Goal: Task Accomplishment & Management: Manage account settings

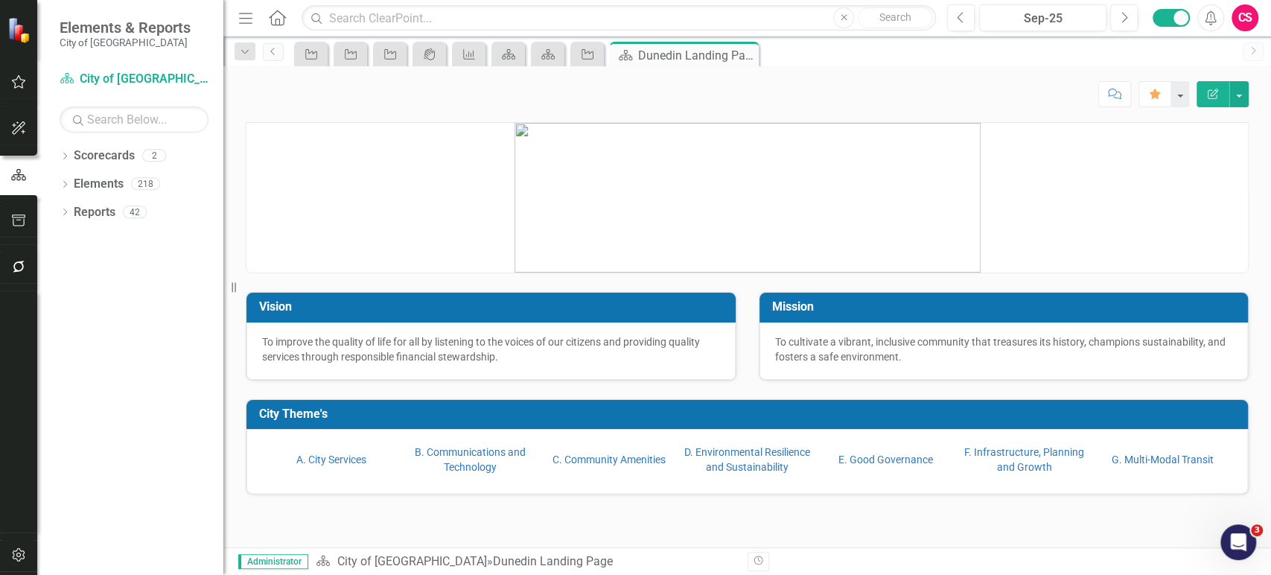
drag, startPoint x: 127, startPoint y: 327, endPoint x: 147, endPoint y: 296, distance: 37.6
click at [127, 327] on div "Dropdown Scorecards 2 Dropdown City of Dunedin CIPs & BPIs Dropdown Elements 21…" at bounding box center [130, 359] width 186 height 431
click at [85, 319] on div "Dropdown Scorecards 2 Dropdown City of Dunedin CIPs & BPIs Dropdown Elements 21…" at bounding box center [130, 359] width 186 height 431
click at [18, 282] on button "button" at bounding box center [18, 267] width 33 height 31
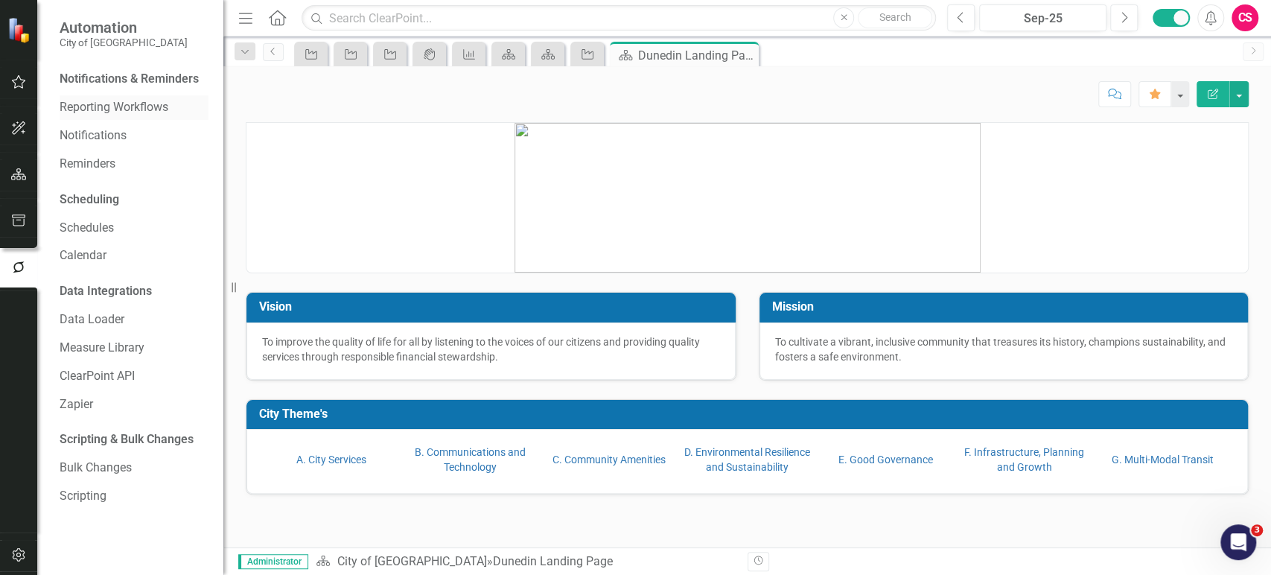
click at [103, 113] on link "Reporting Workflows" at bounding box center [134, 107] width 149 height 17
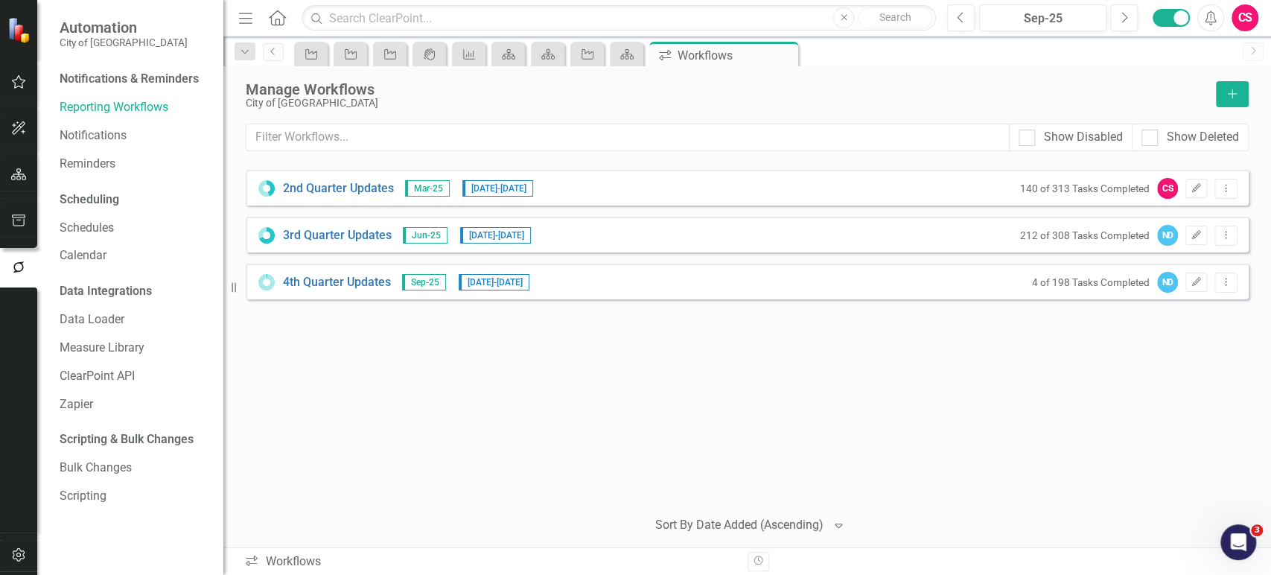
click at [17, 438] on div at bounding box center [18, 411] width 37 height 242
click at [16, 173] on icon "button" at bounding box center [19, 174] width 16 height 12
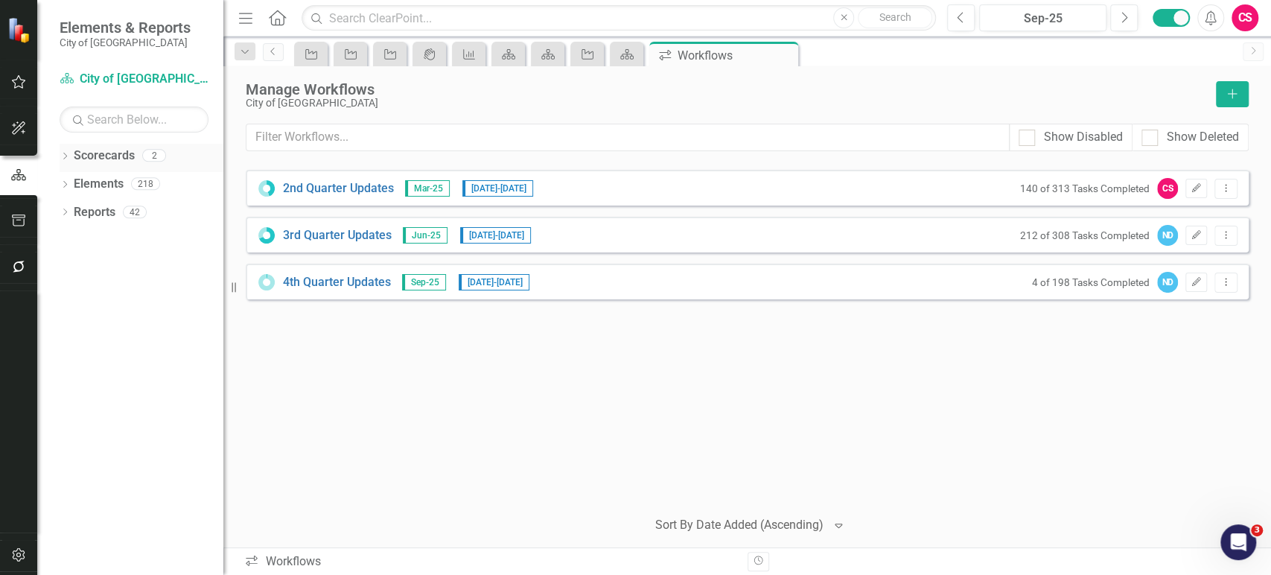
click at [66, 153] on icon "Dropdown" at bounding box center [65, 157] width 10 height 8
click at [73, 182] on icon "Dropdown" at bounding box center [72, 183] width 11 height 9
click at [109, 207] on link "CIPs & BPIs" at bounding box center [160, 212] width 127 height 17
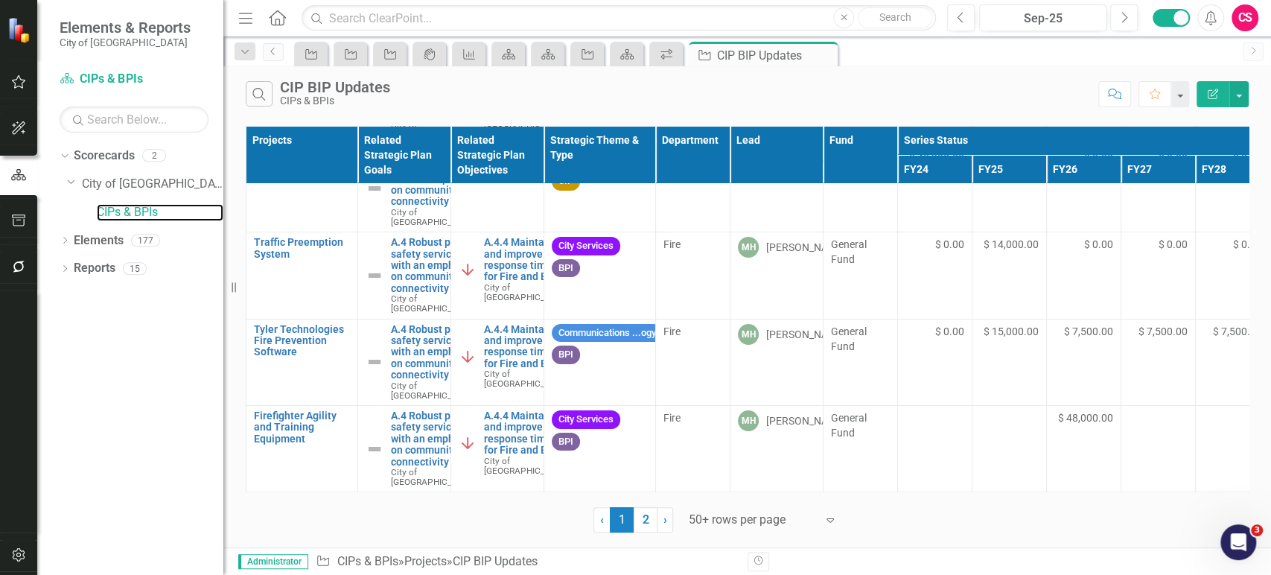
scroll to position [4732, 0]
drag, startPoint x: 638, startPoint y: 525, endPoint x: 657, endPoint y: 344, distance: 181.9
click at [638, 525] on link "2" at bounding box center [645, 519] width 24 height 25
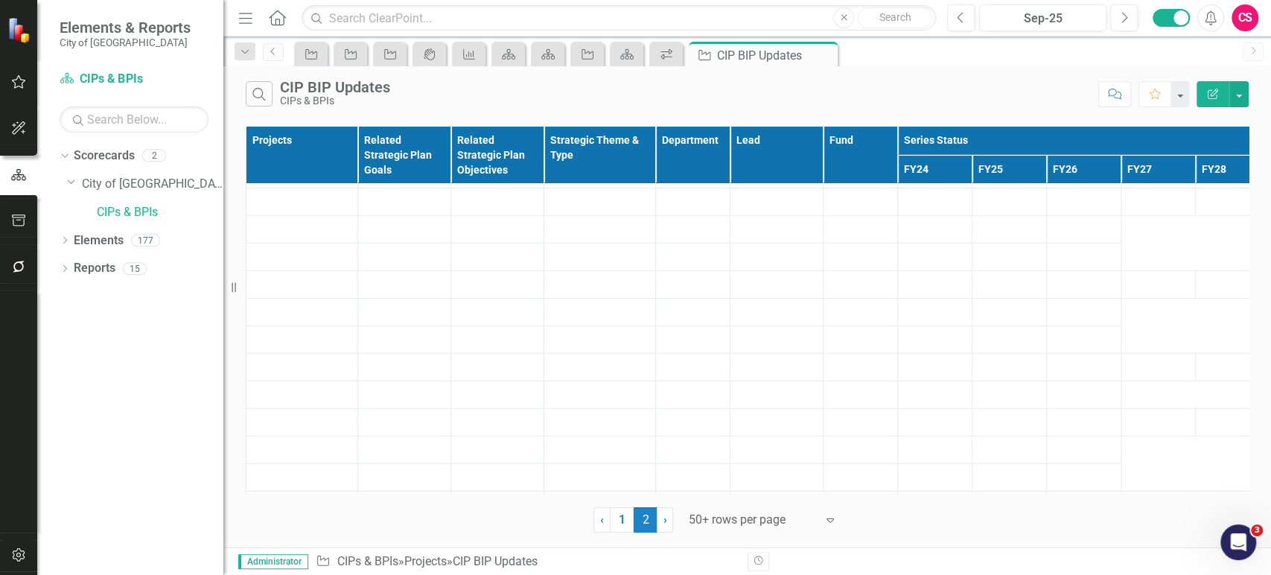
scroll to position [2592, 0]
click at [11, 266] on icon "button" at bounding box center [19, 267] width 16 height 12
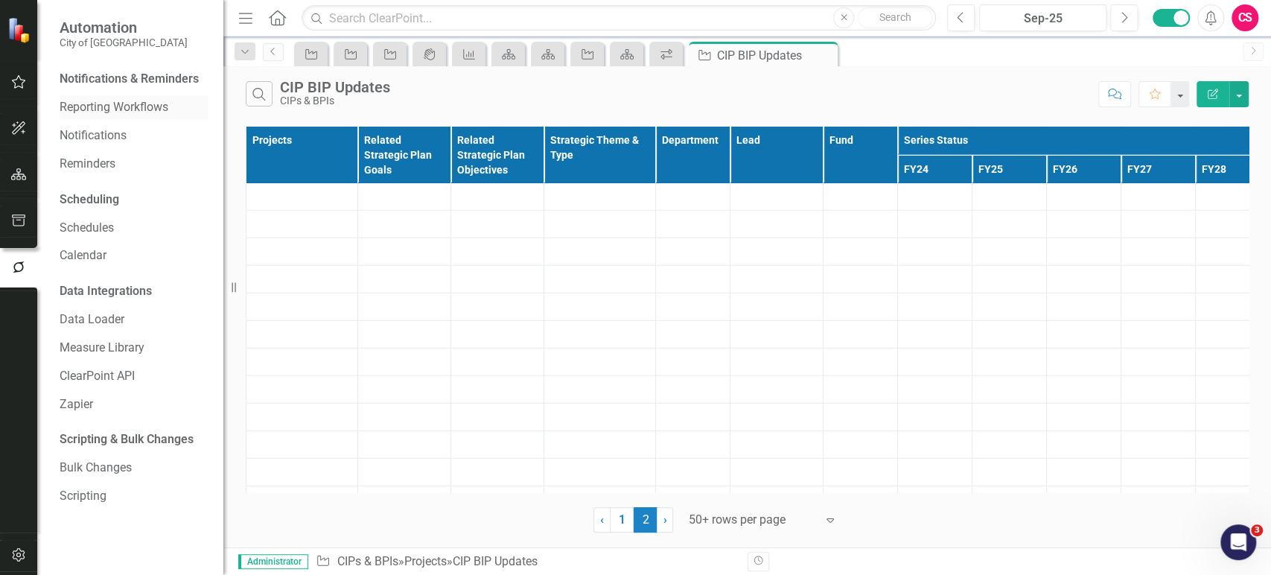
click at [109, 110] on link "Reporting Workflows" at bounding box center [134, 107] width 149 height 17
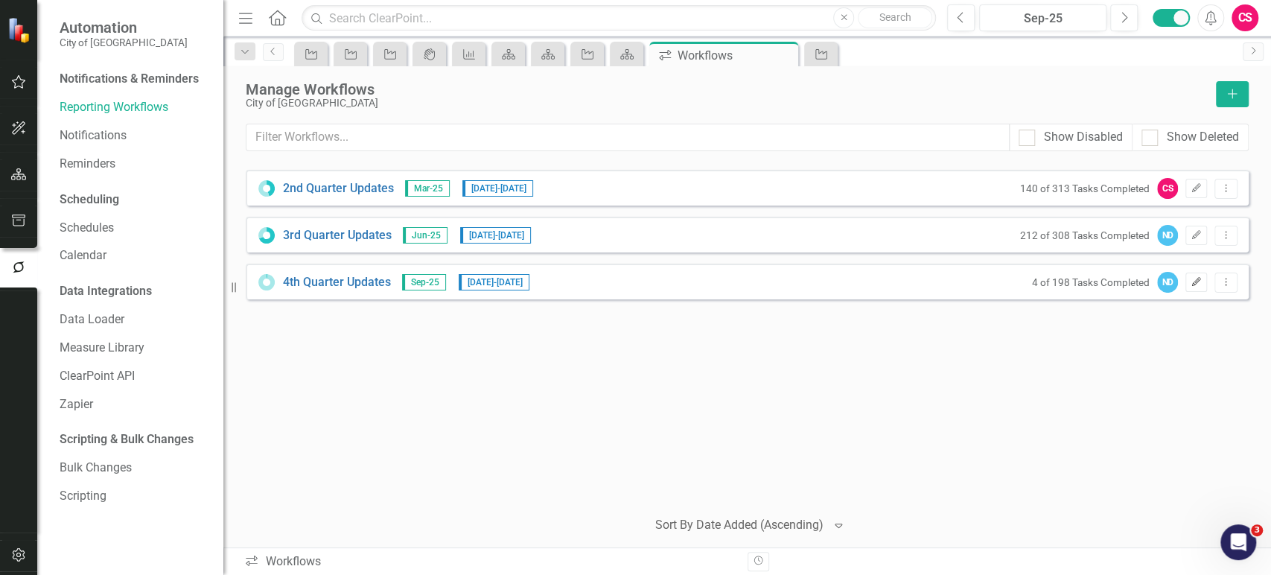
click at [1195, 278] on icon "Edit" at bounding box center [1195, 282] width 11 height 9
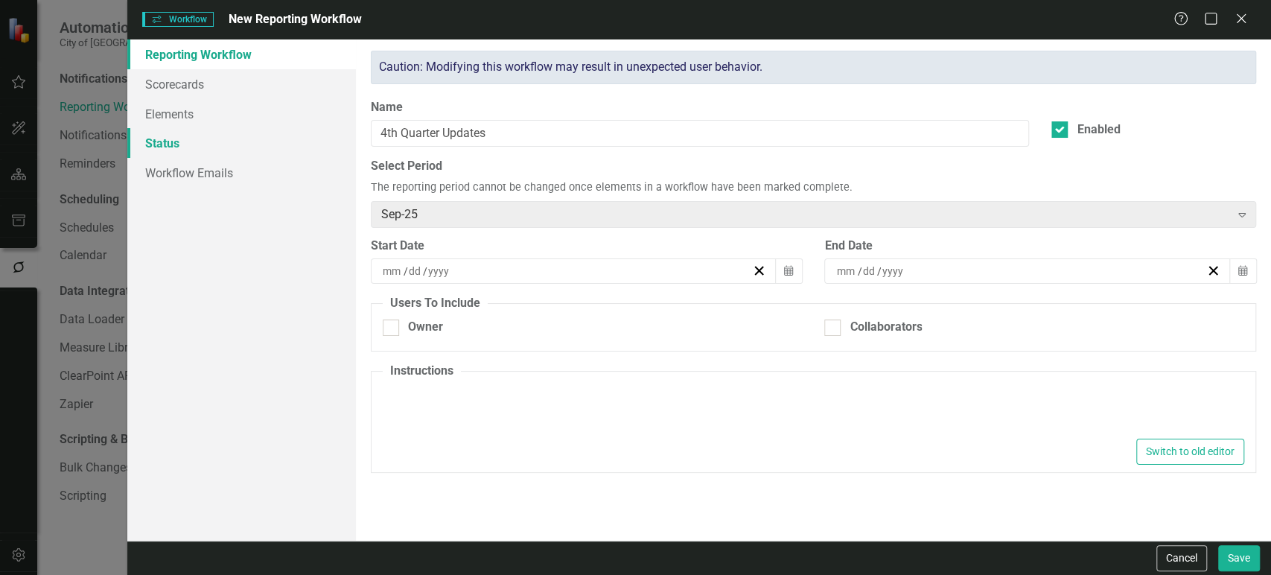
type input "9"
type input "22"
type input "2025"
type input "10"
type input "31"
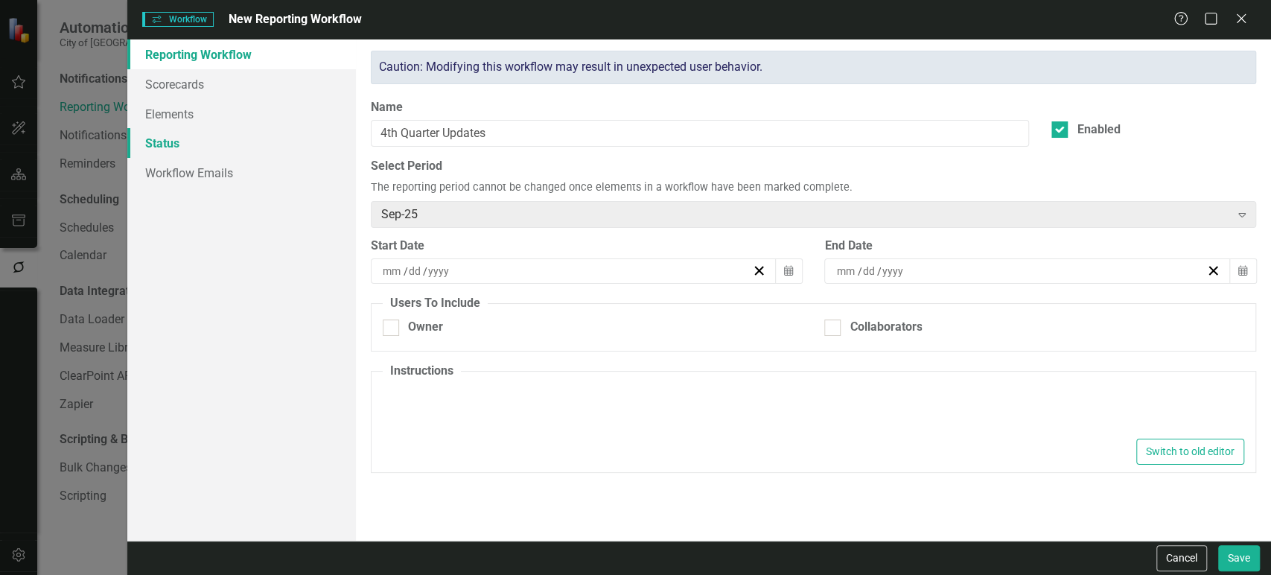
type input "2025"
click at [235, 183] on link "Workflow Emails" at bounding box center [241, 173] width 229 height 30
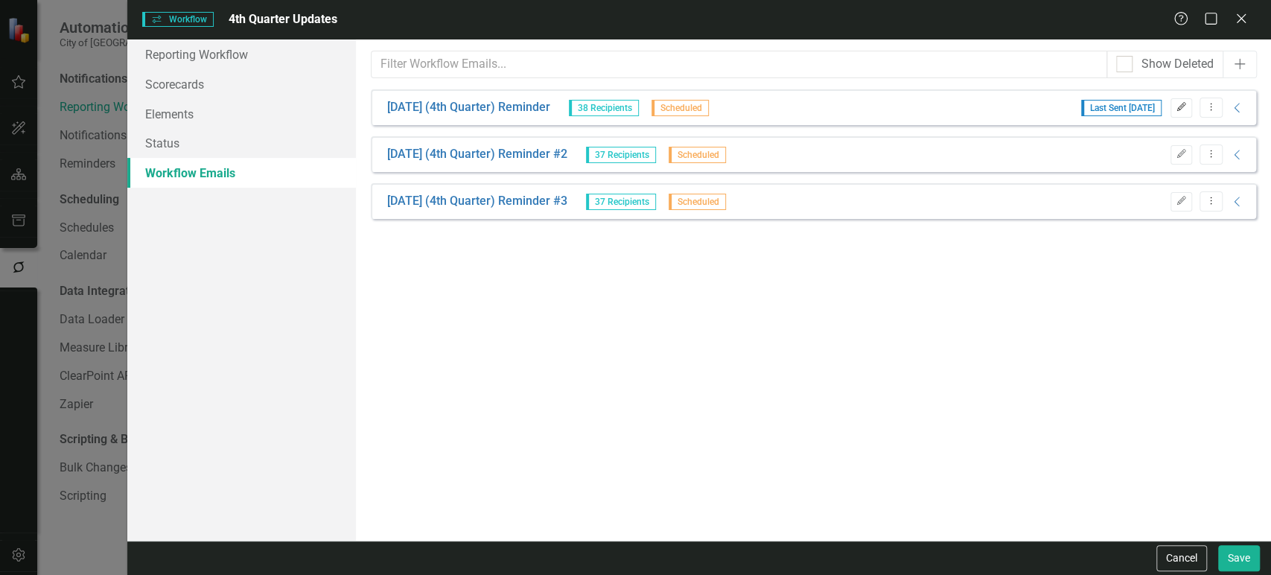
click at [1180, 106] on icon "Edit" at bounding box center [1180, 107] width 11 height 9
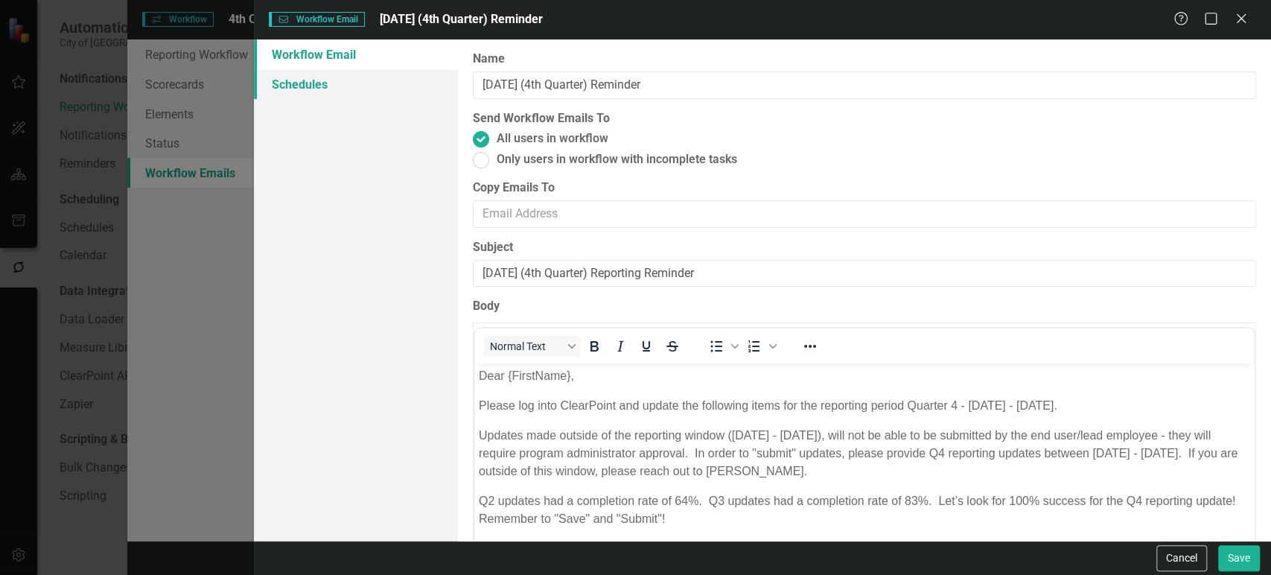
click at [357, 83] on link "Schedules" at bounding box center [355, 84] width 203 height 30
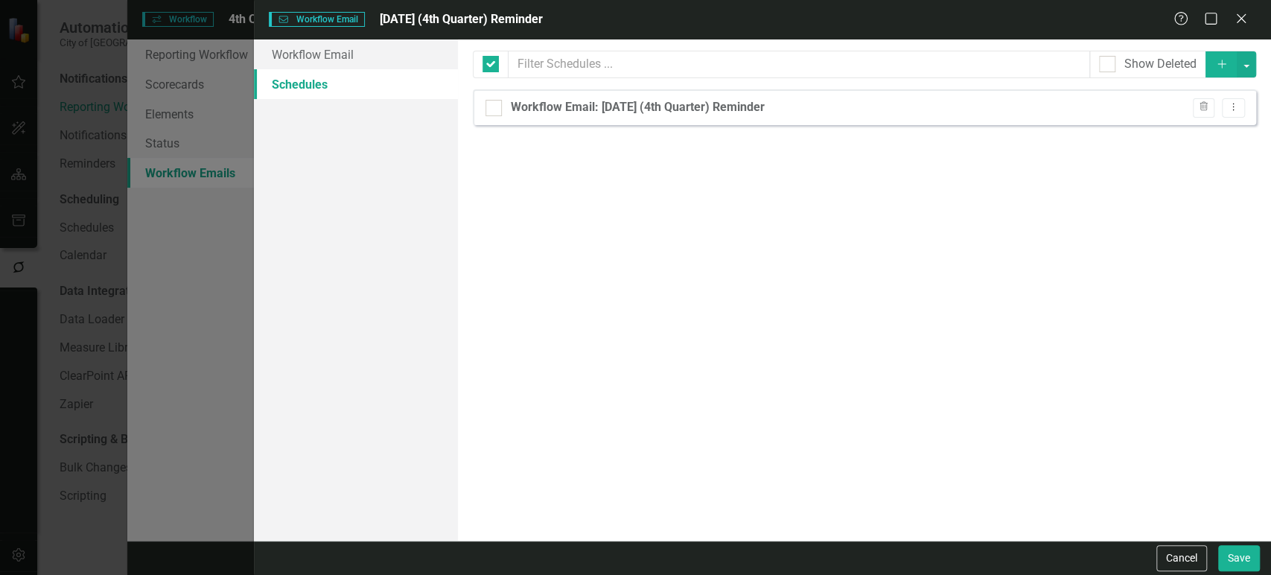
checkbox input "false"
click at [1181, 566] on button "Cancel" at bounding box center [1181, 558] width 51 height 26
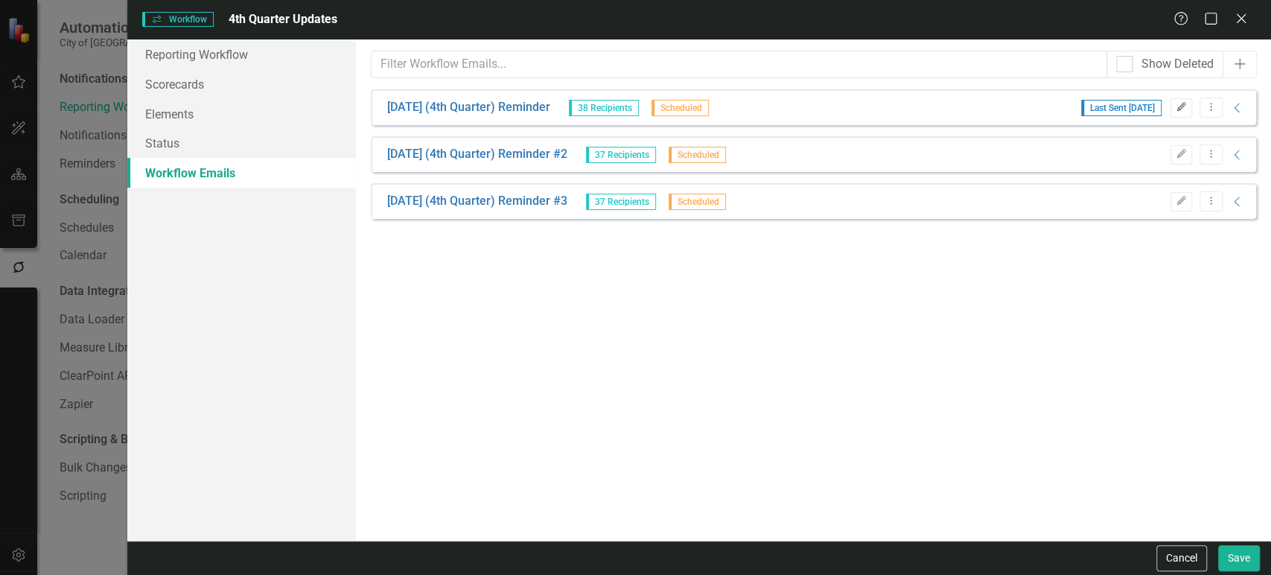
click at [1179, 112] on button "Edit" at bounding box center [1181, 107] width 22 height 19
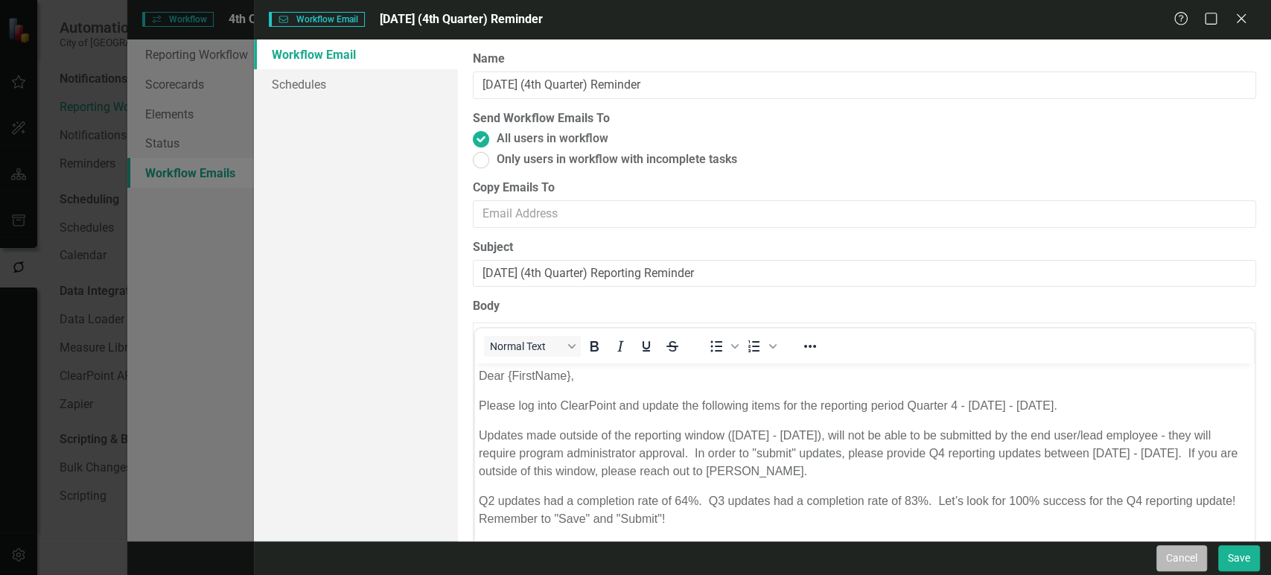
click at [1195, 564] on button "Cancel" at bounding box center [1181, 558] width 51 height 26
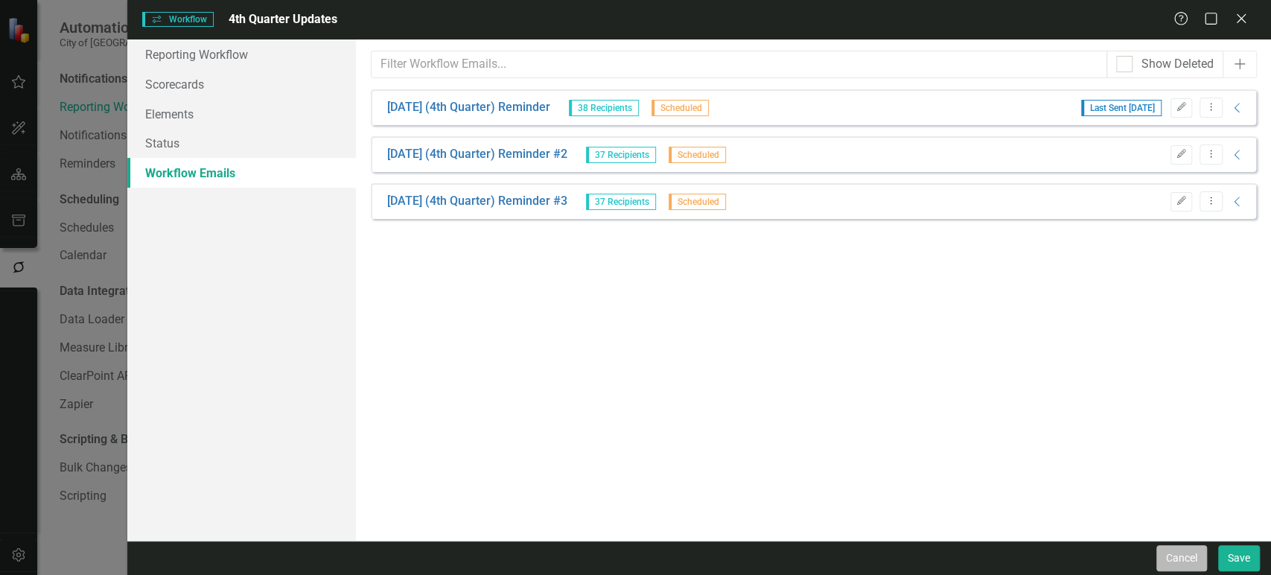
click at [1191, 558] on button "Cancel" at bounding box center [1181, 558] width 51 height 26
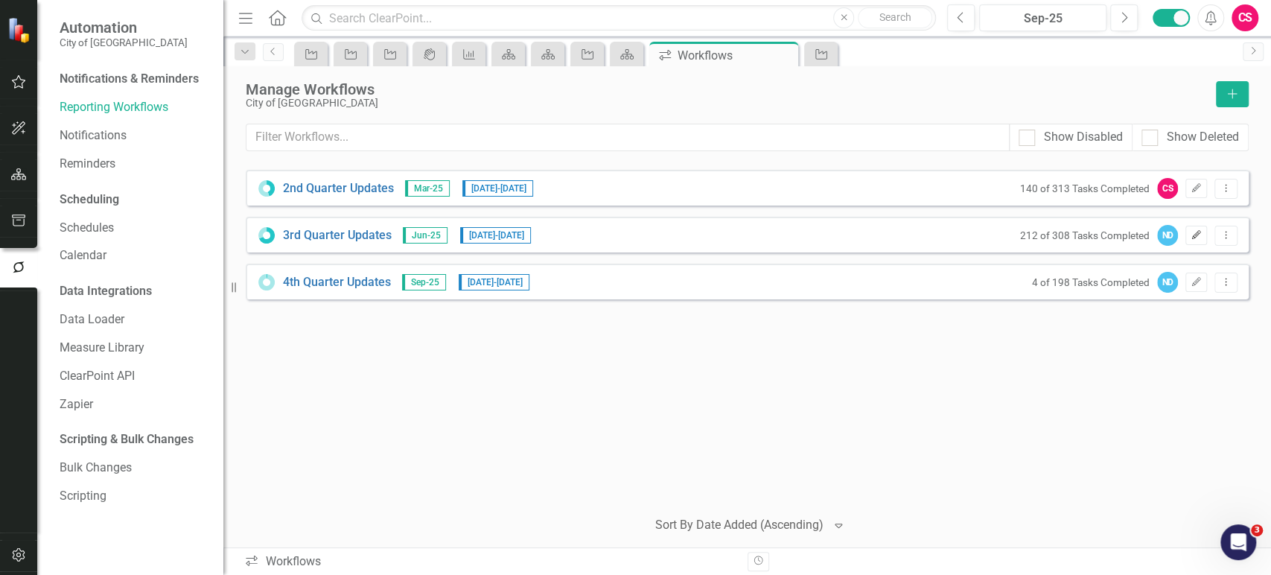
click at [1198, 234] on icon "Edit" at bounding box center [1195, 235] width 11 height 9
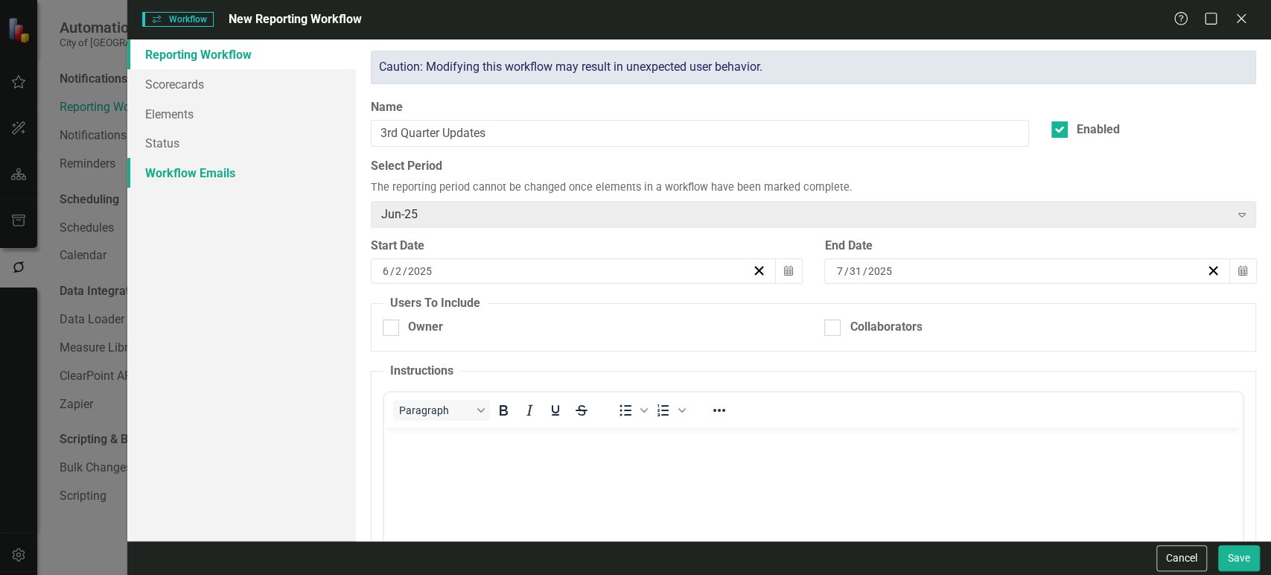
checkbox input "true"
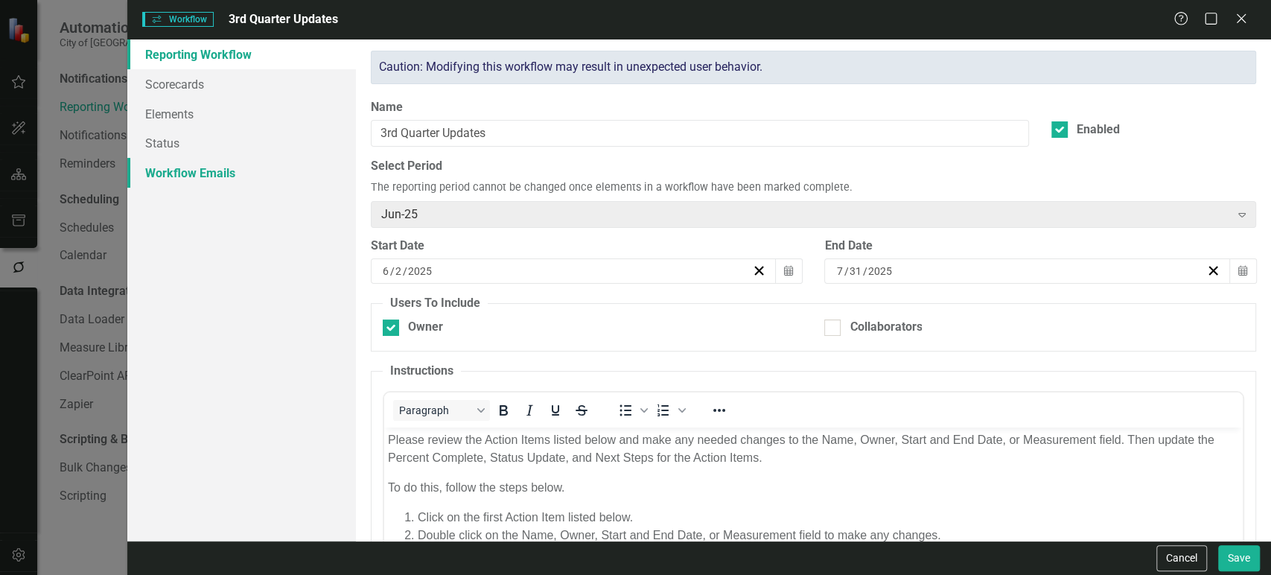
click at [276, 185] on link "Workflow Emails" at bounding box center [241, 173] width 229 height 30
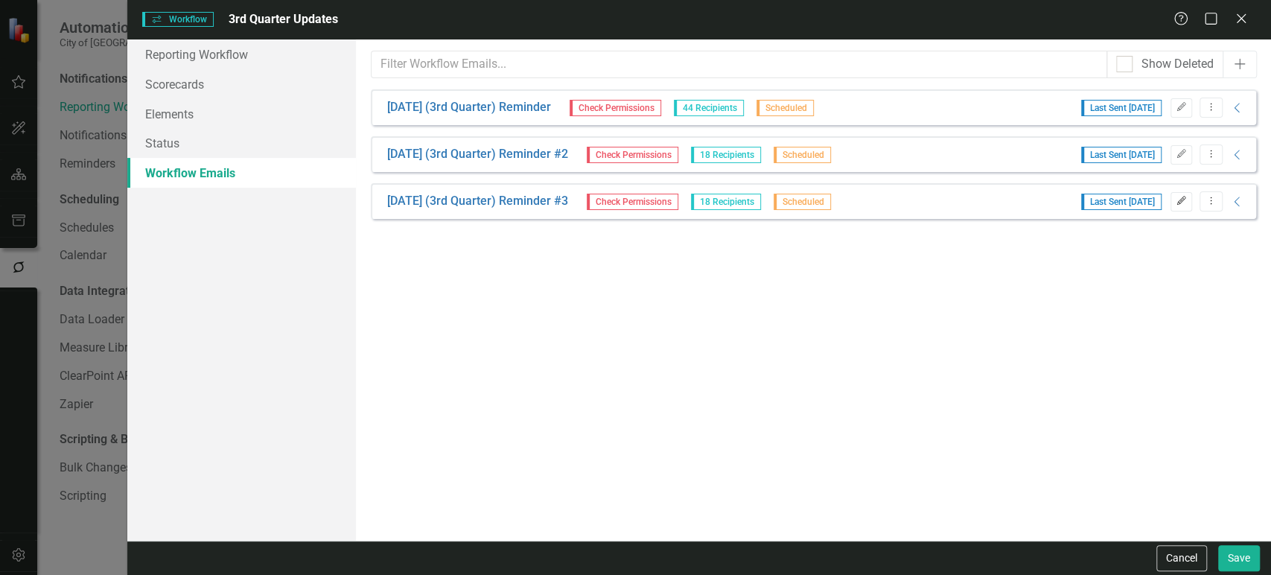
click at [1180, 197] on icon "Edit" at bounding box center [1180, 200] width 11 height 9
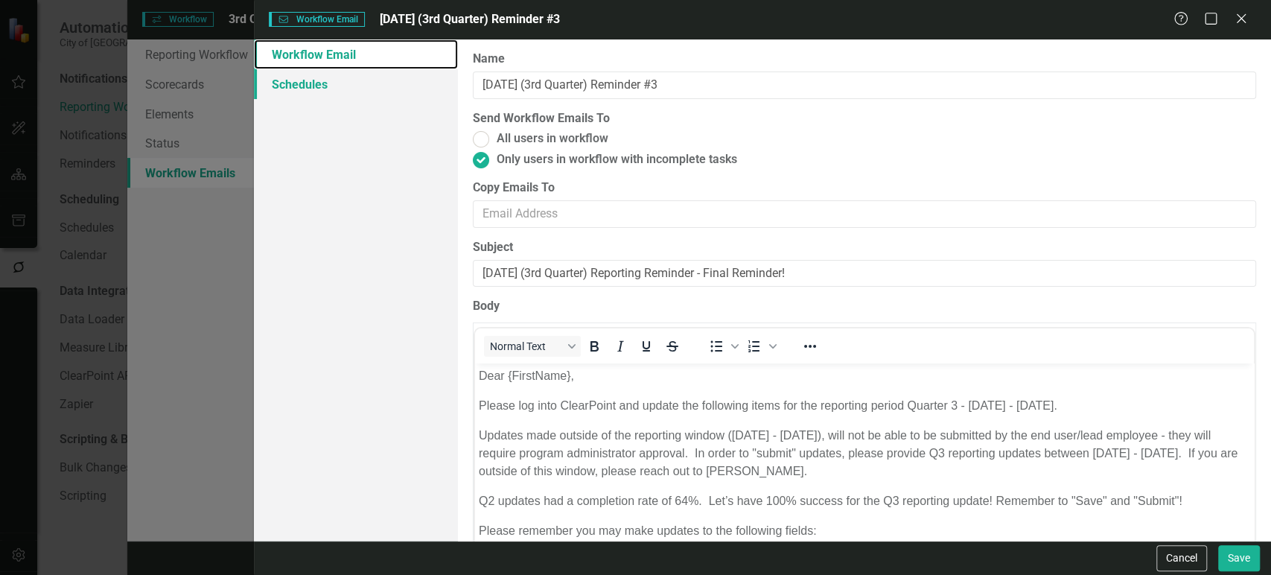
drag, startPoint x: 370, startPoint y: 67, endPoint x: 368, endPoint y: 75, distance: 8.3
click at [370, 69] on div "Workflow Email Schedules" at bounding box center [355, 289] width 203 height 501
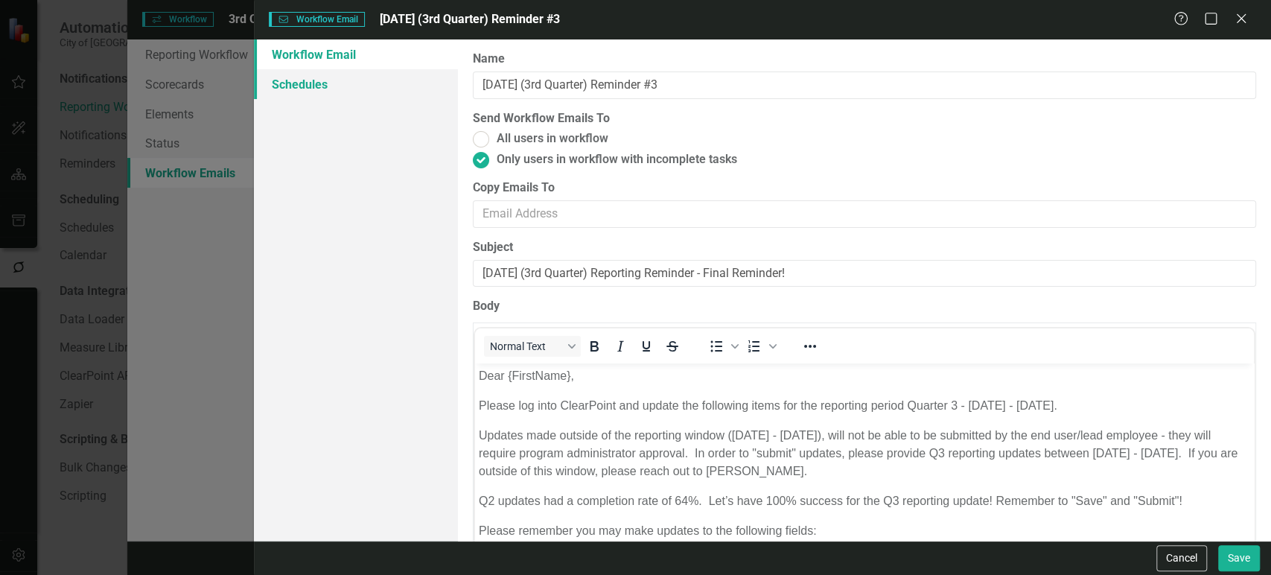
click at [366, 76] on link "Schedules" at bounding box center [355, 84] width 203 height 30
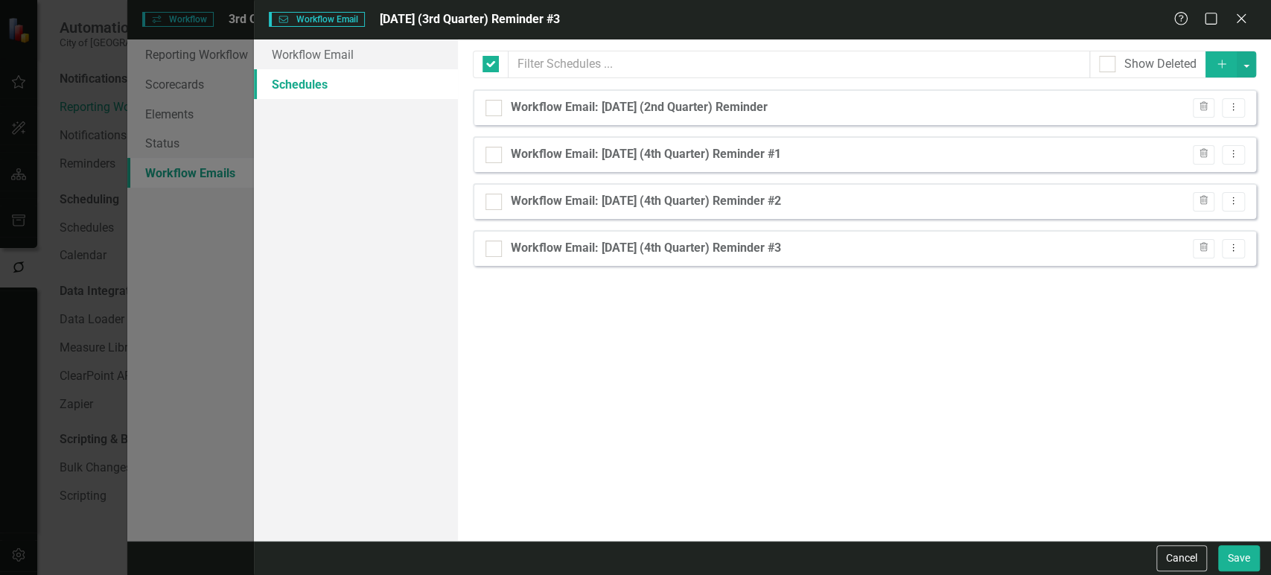
checkbox input "false"
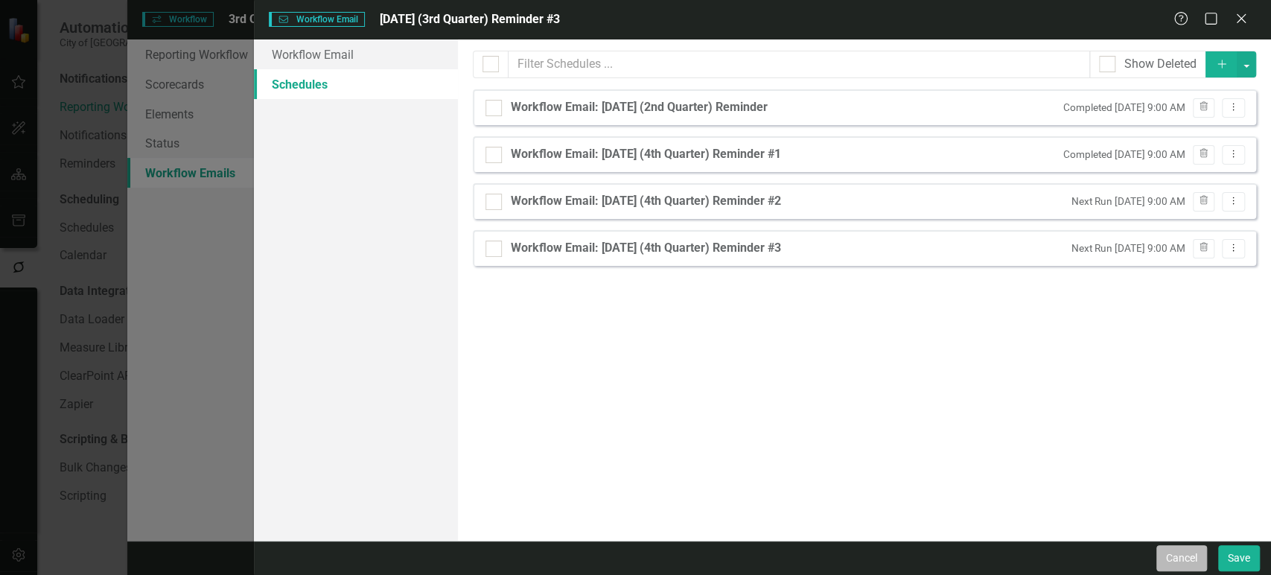
click at [1188, 549] on button "Cancel" at bounding box center [1181, 558] width 51 height 26
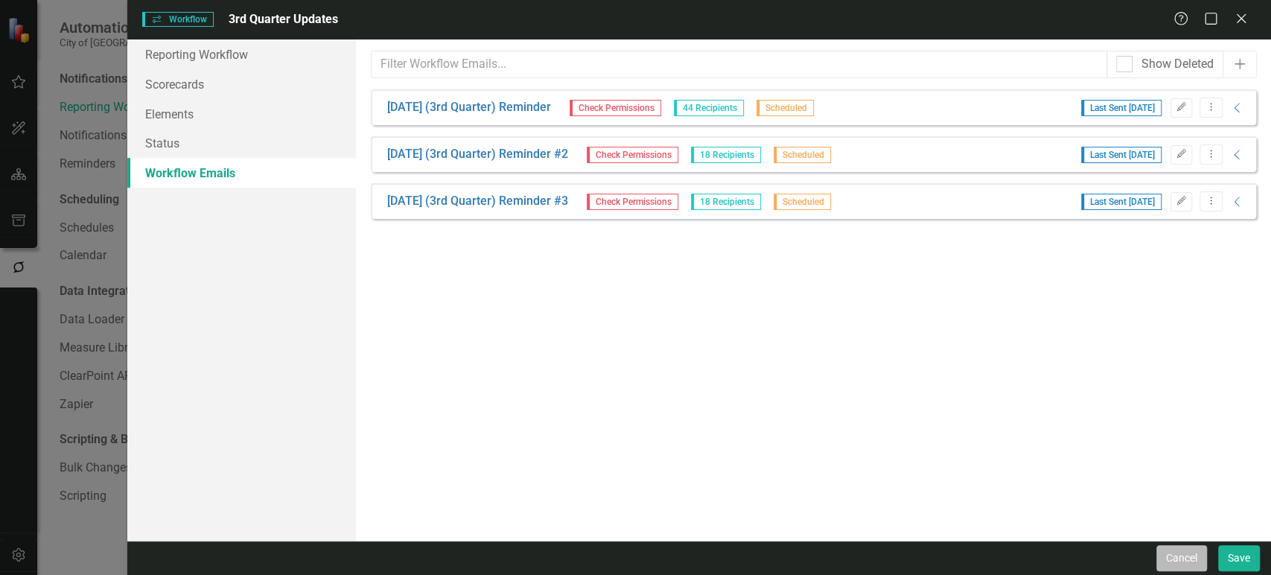
click at [1168, 552] on button "Cancel" at bounding box center [1181, 558] width 51 height 26
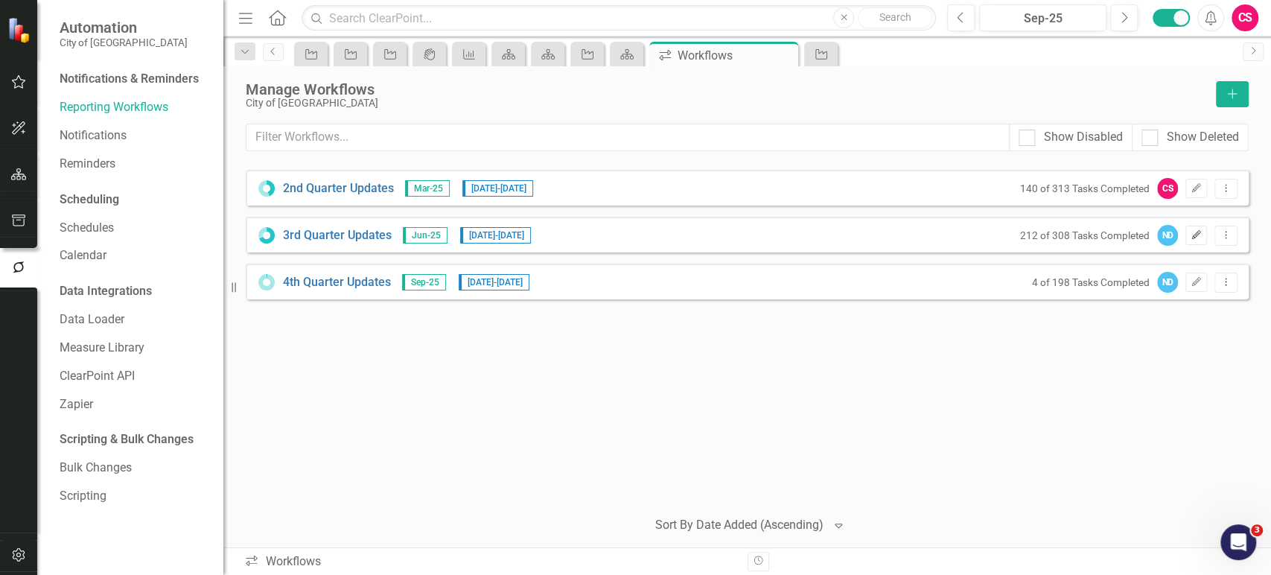
click at [1193, 238] on icon "Edit" at bounding box center [1195, 235] width 11 height 9
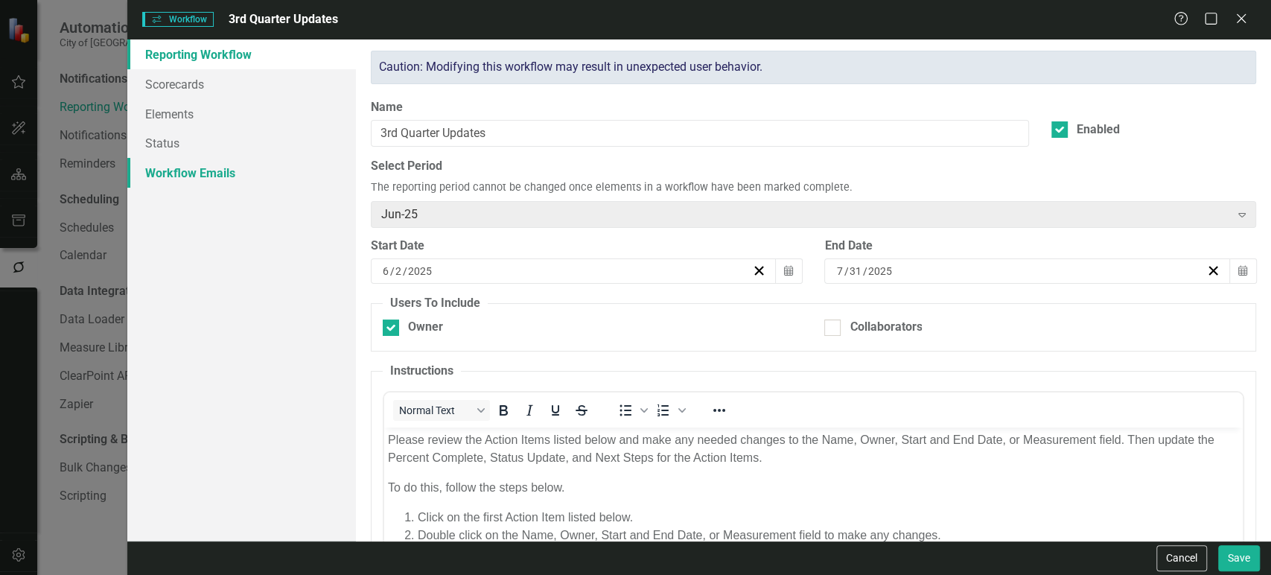
click at [271, 173] on link "Workflow Emails" at bounding box center [241, 173] width 229 height 30
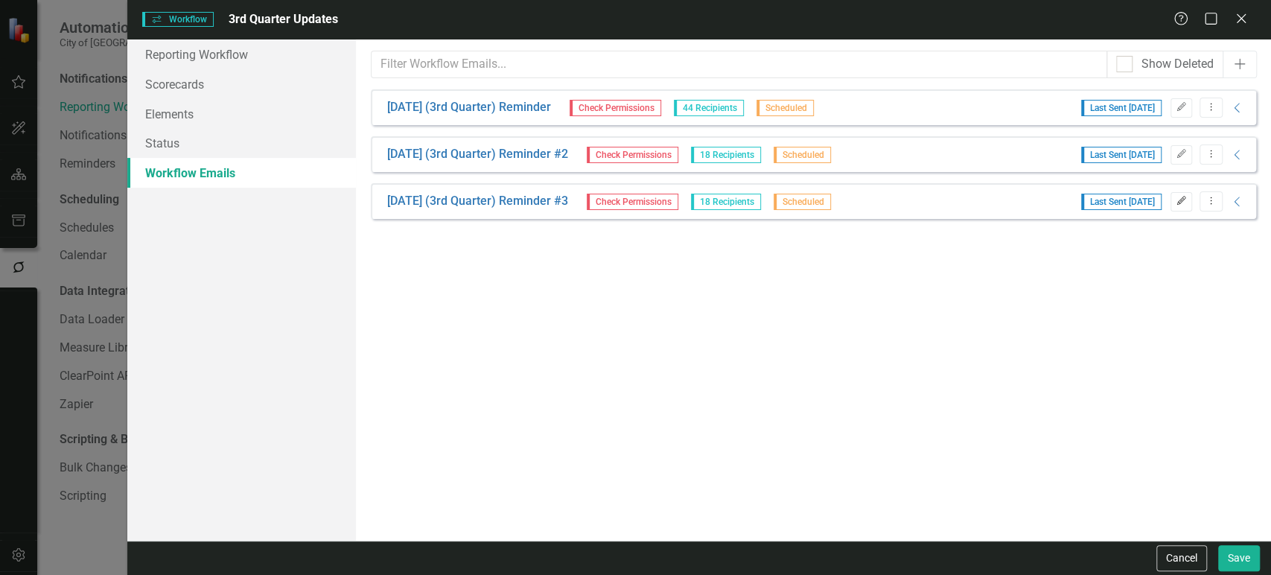
click at [1183, 199] on icon "Edit" at bounding box center [1180, 200] width 11 height 9
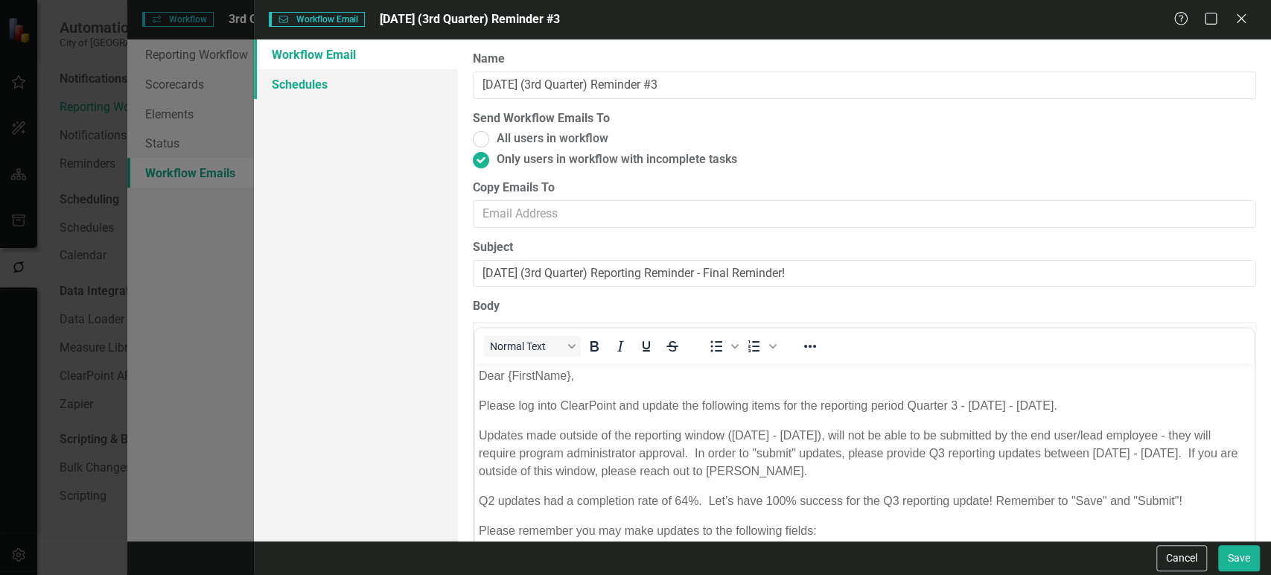
click at [358, 95] on link "Schedules" at bounding box center [355, 84] width 203 height 30
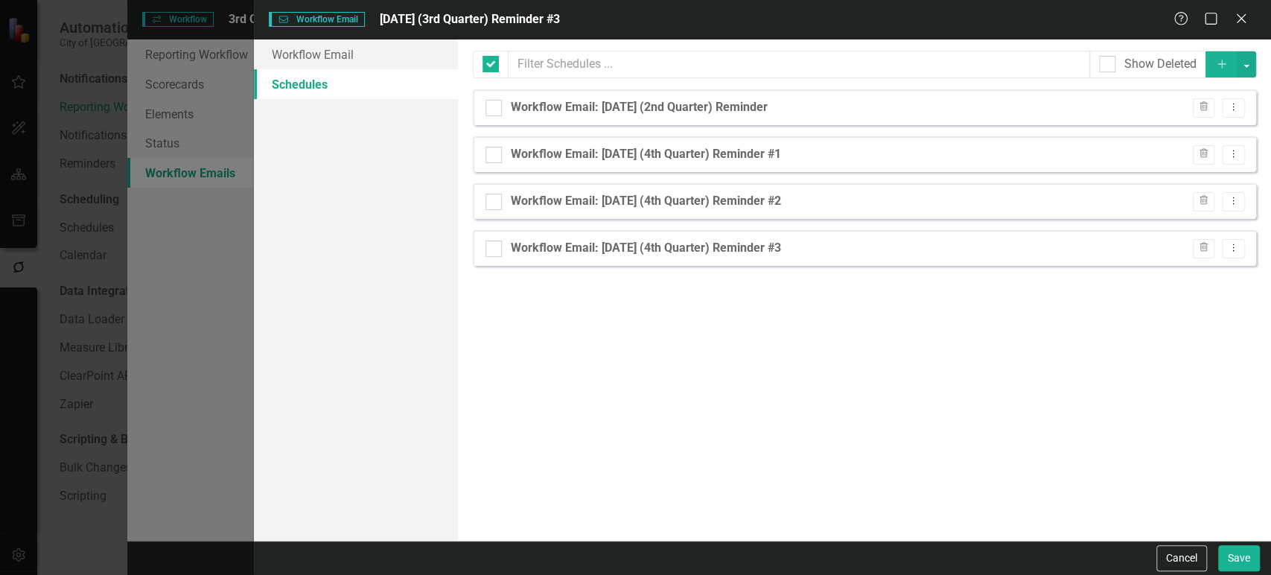
checkbox input "false"
click at [1203, 156] on icon "button" at bounding box center [1203, 153] width 8 height 9
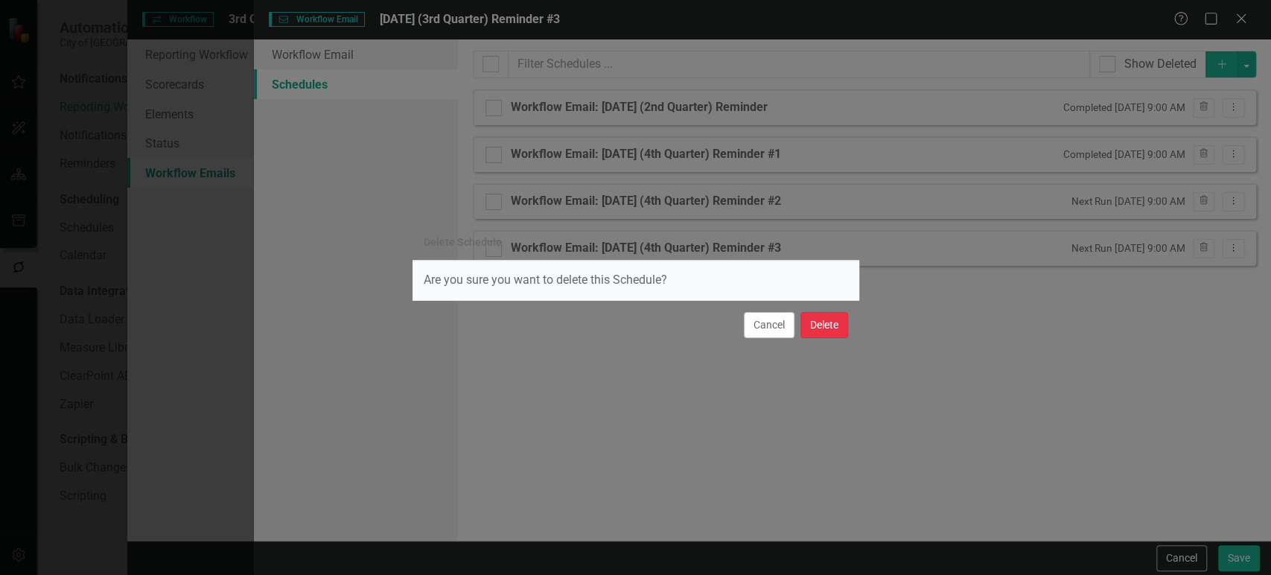
click at [829, 330] on button "Delete" at bounding box center [824, 325] width 48 height 26
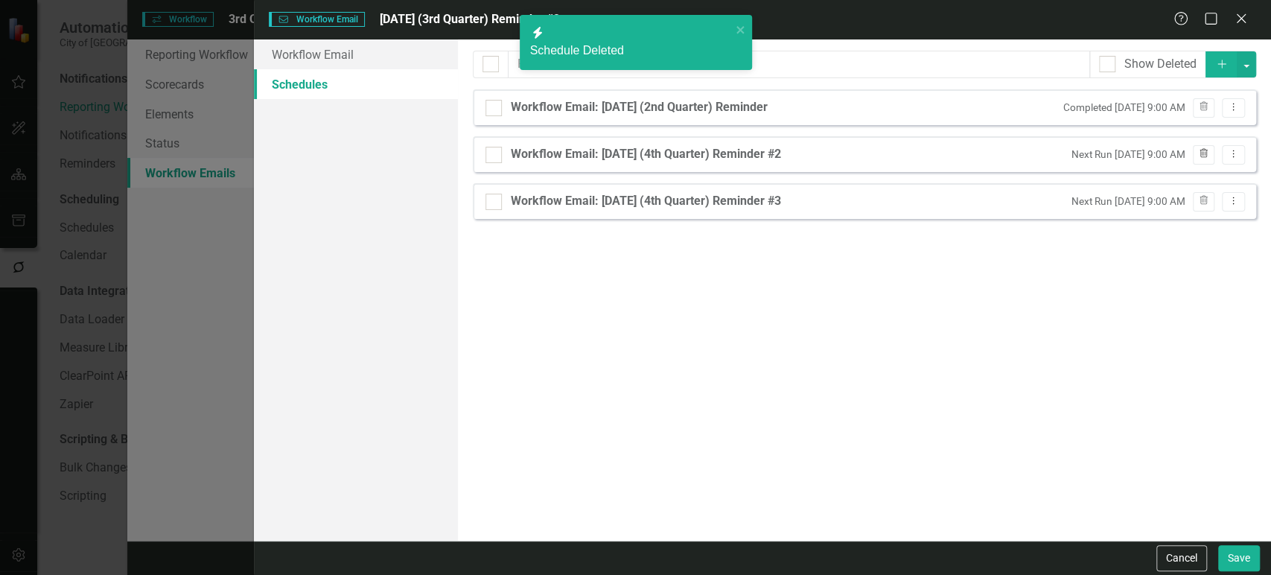
click at [1202, 157] on icon "button" at bounding box center [1203, 153] width 8 height 9
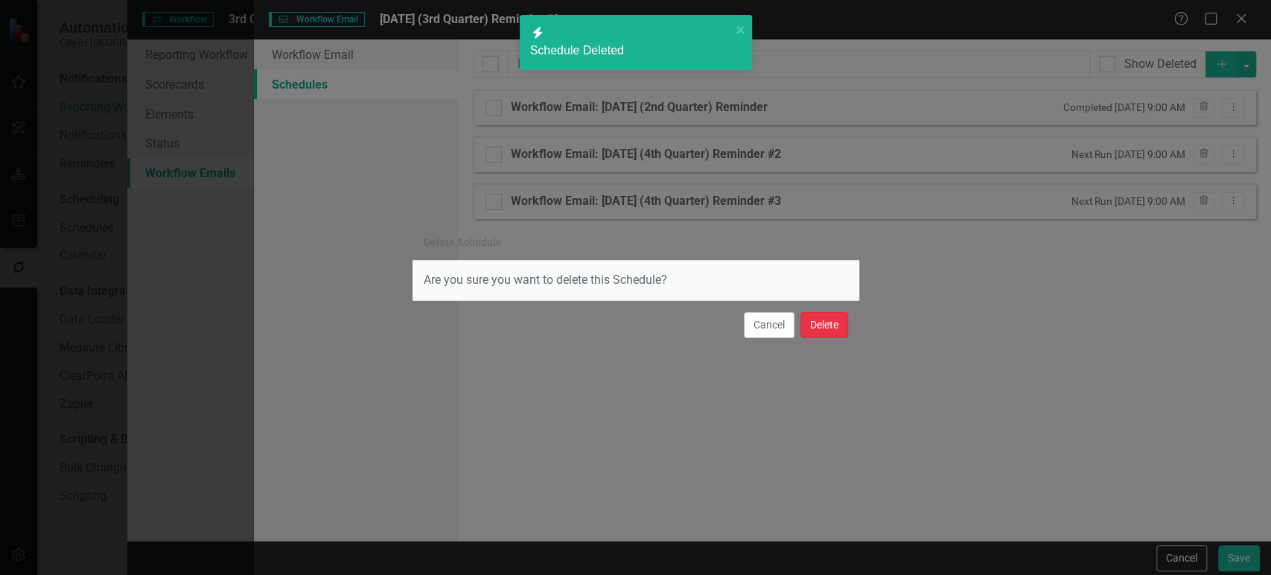
click at [833, 326] on button "Delete" at bounding box center [824, 325] width 48 height 26
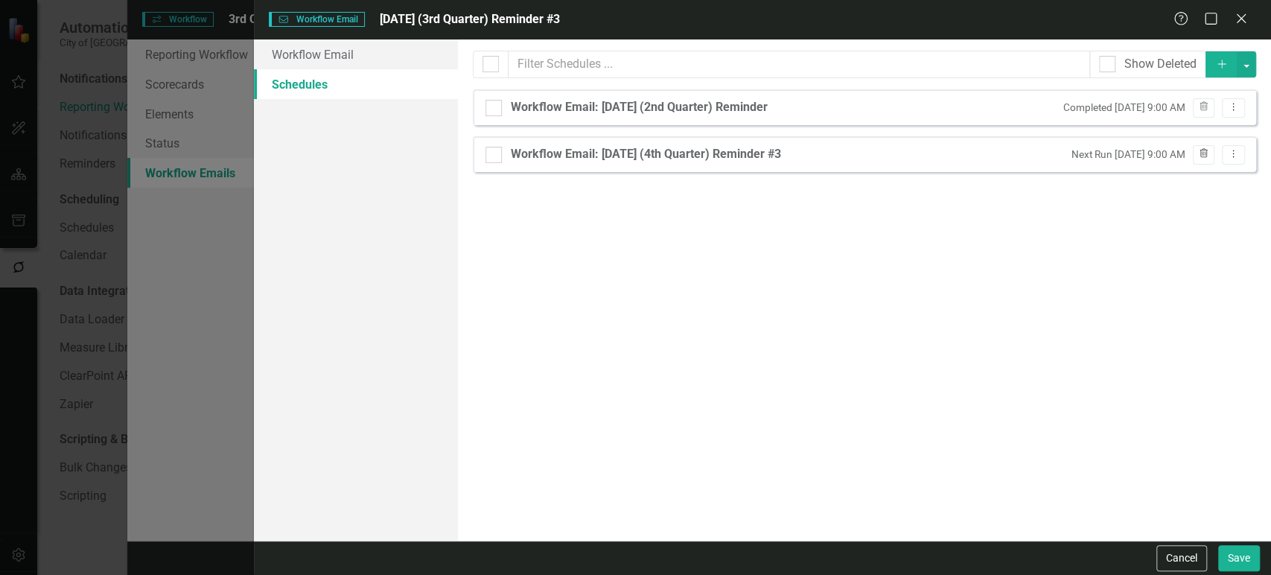
click at [1200, 155] on icon "button" at bounding box center [1203, 153] width 8 height 9
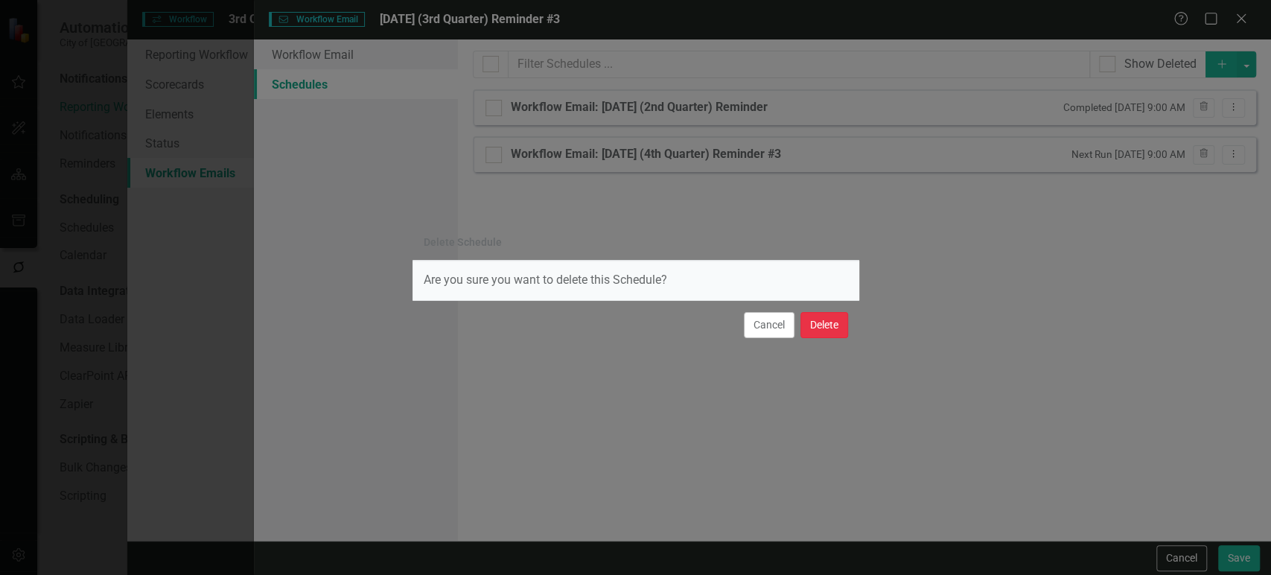
click at [802, 331] on button "Delete" at bounding box center [824, 325] width 48 height 26
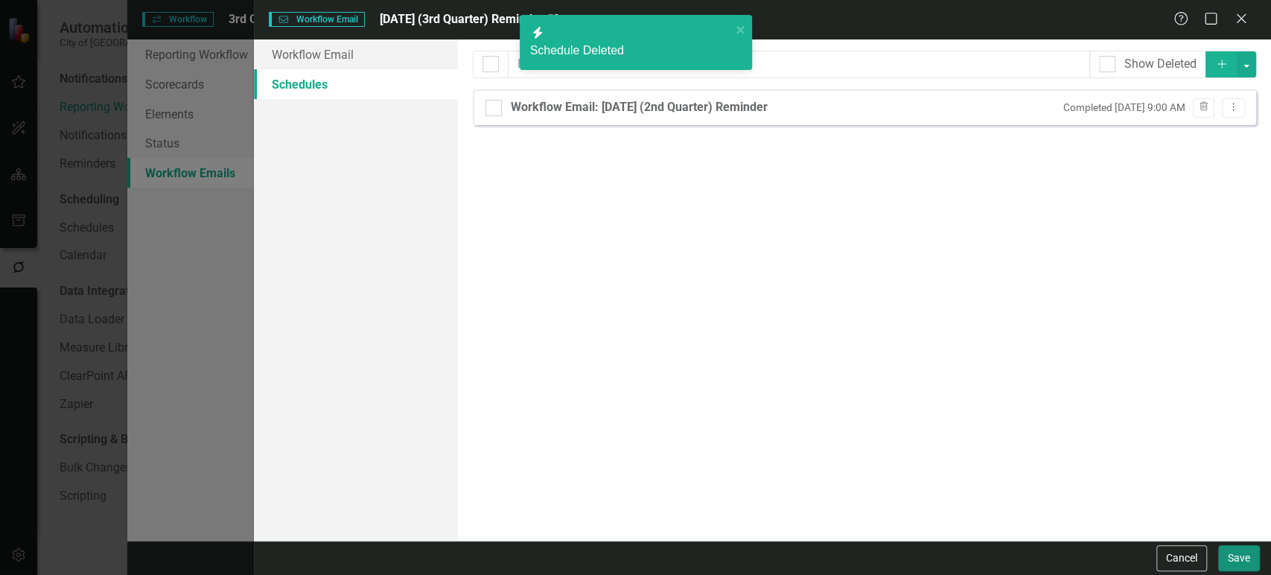
click at [1236, 550] on button "Save" at bounding box center [1239, 558] width 42 height 26
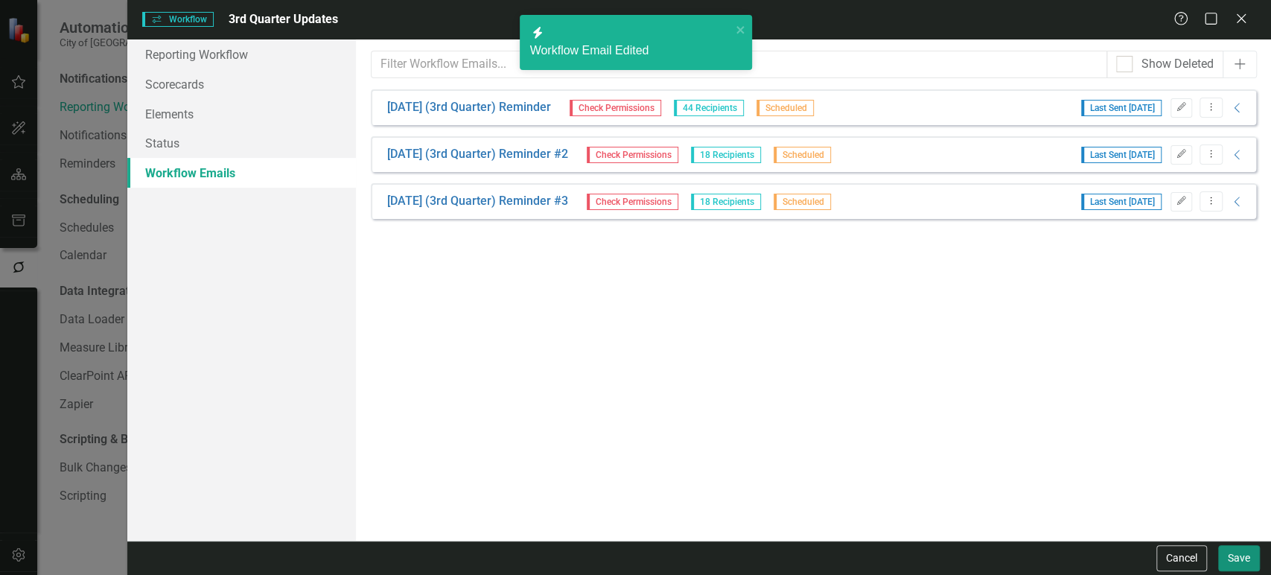
click at [1236, 550] on button "Save" at bounding box center [1239, 558] width 42 height 26
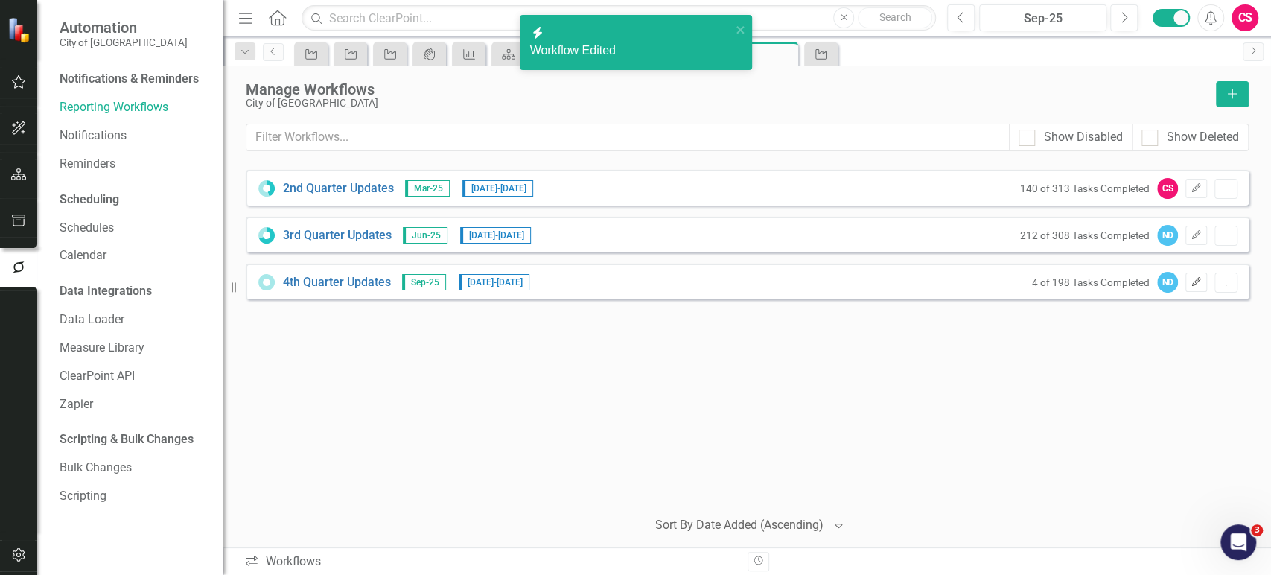
click at [1196, 282] on icon "button" at bounding box center [1196, 281] width 9 height 9
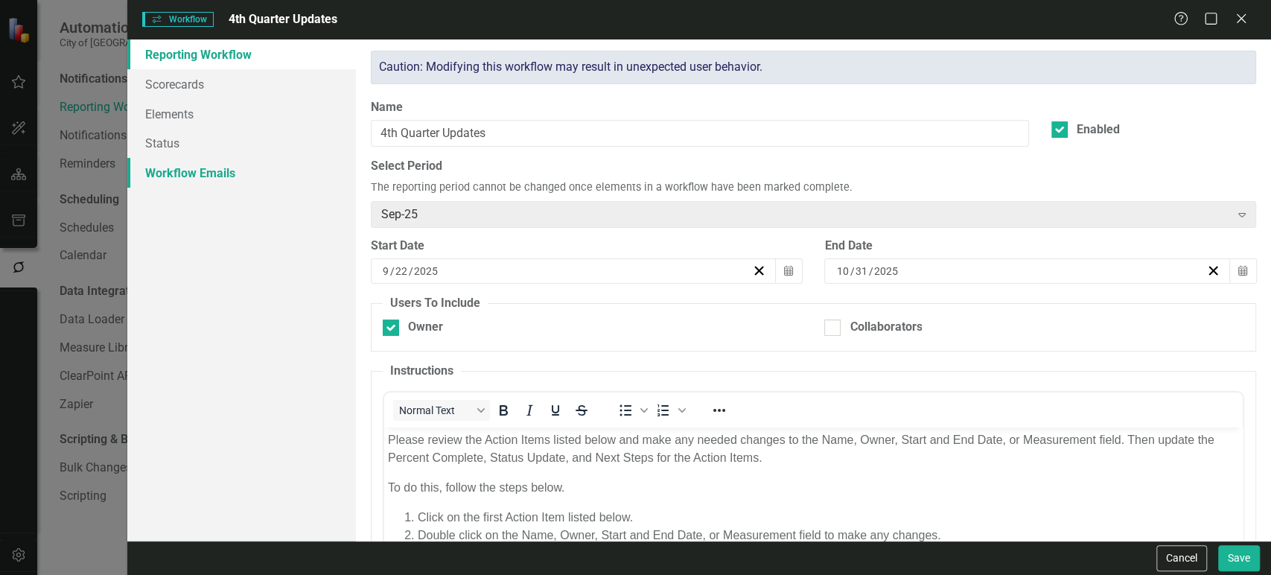
click at [238, 166] on link "Workflow Emails" at bounding box center [241, 173] width 229 height 30
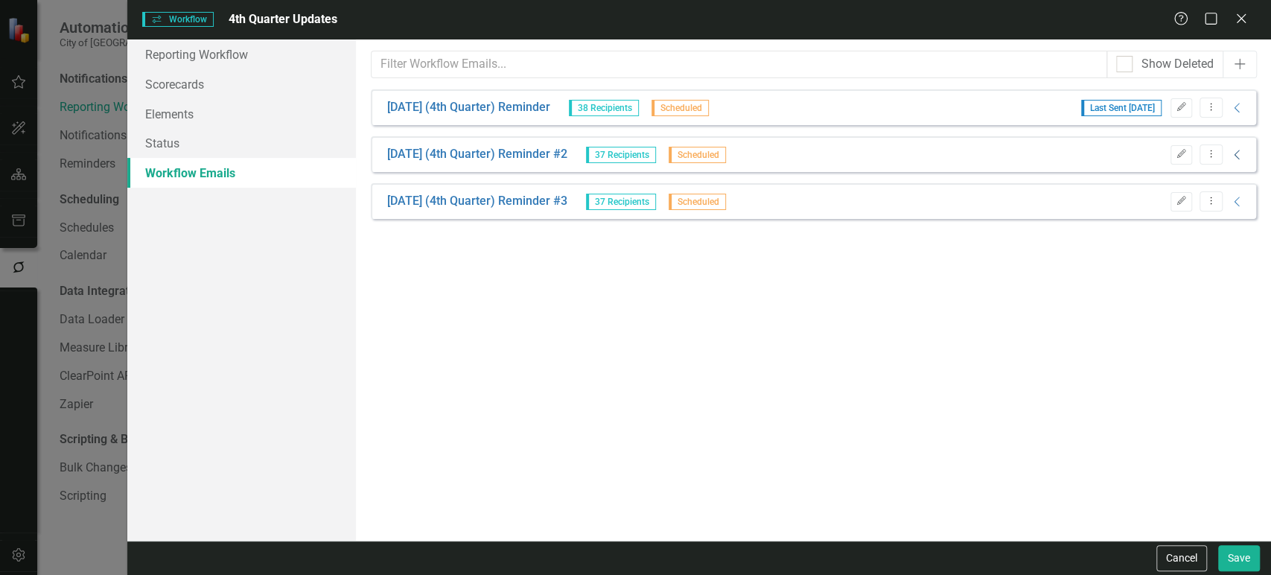
click at [1234, 155] on icon at bounding box center [1235, 155] width 5 height 10
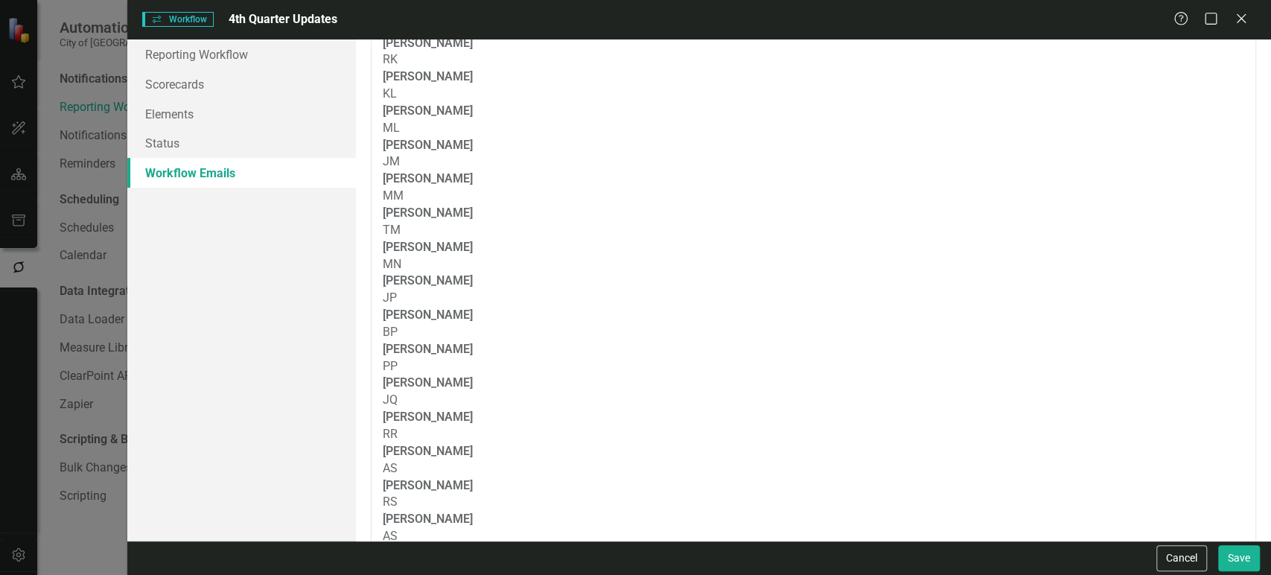
scroll to position [685, 0]
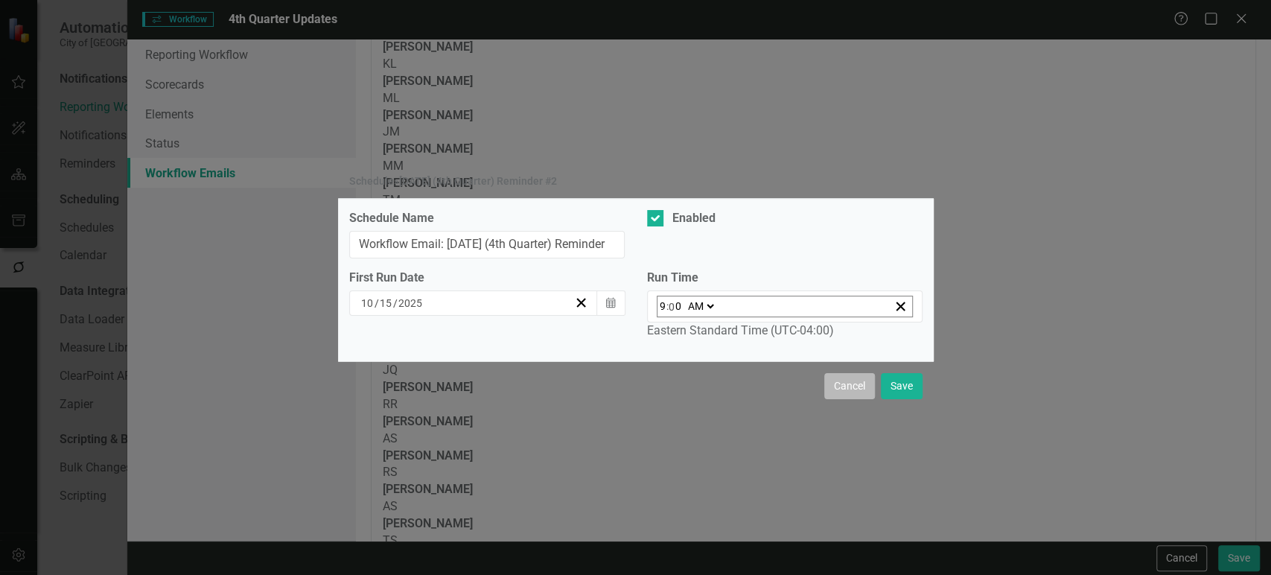
click at [838, 386] on button "Cancel" at bounding box center [849, 386] width 51 height 26
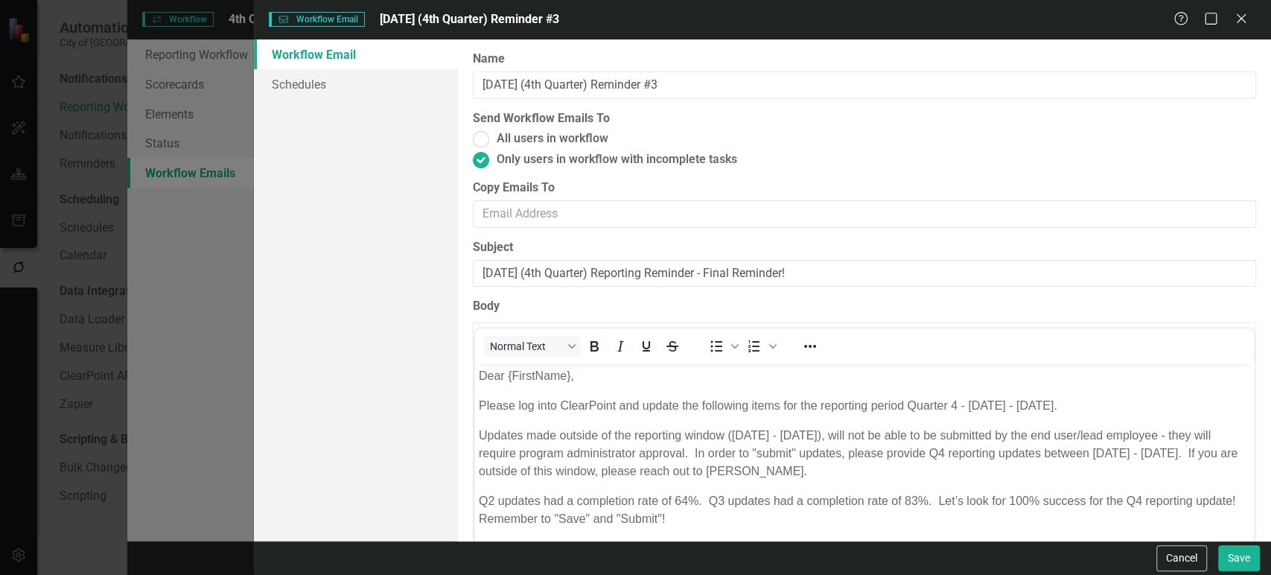
scroll to position [0, 0]
click at [386, 88] on link "Schedules" at bounding box center [355, 84] width 203 height 30
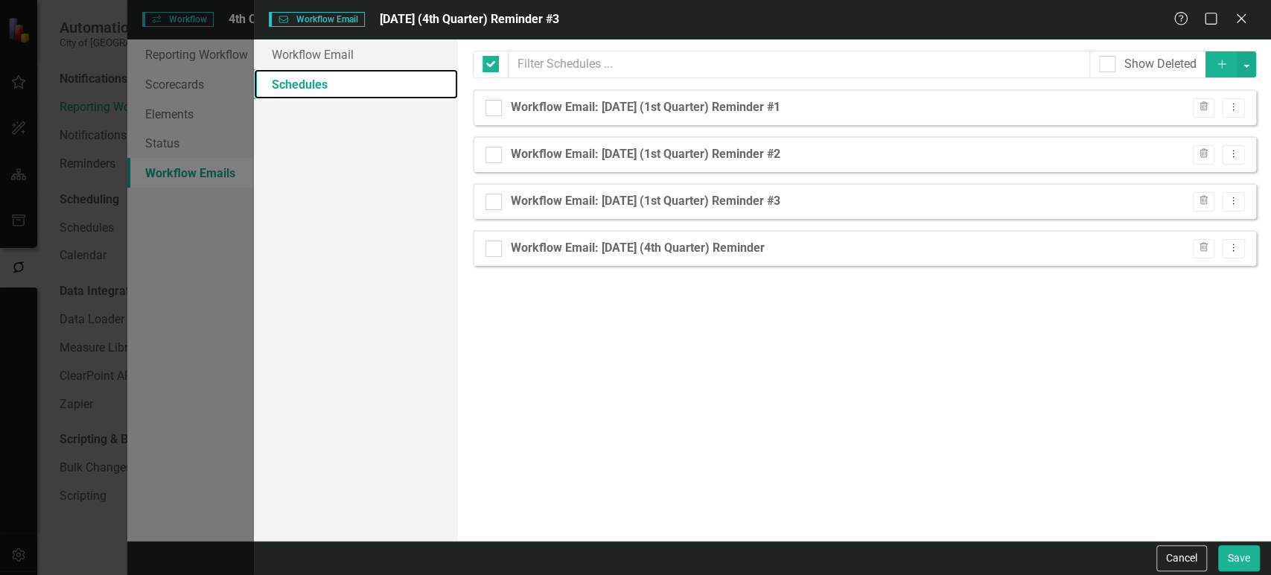
checkbox input "false"
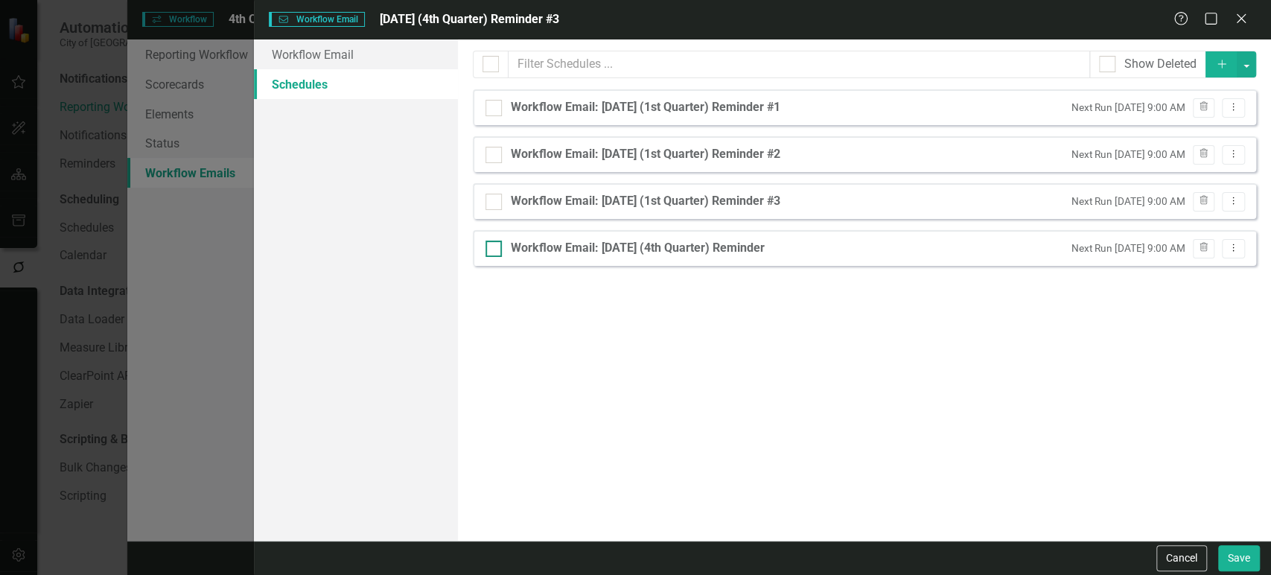
click at [494, 255] on div at bounding box center [493, 248] width 16 height 16
click at [494, 250] on input "Workflow Email: [DATE] (4th Quarter) Reminder" at bounding box center [490, 245] width 10 height 10
checkbox input "true"
click at [488, 200] on input "Workflow Email: [DATE] (1st Quarter) Reminder #3" at bounding box center [490, 199] width 10 height 10
checkbox input "true"
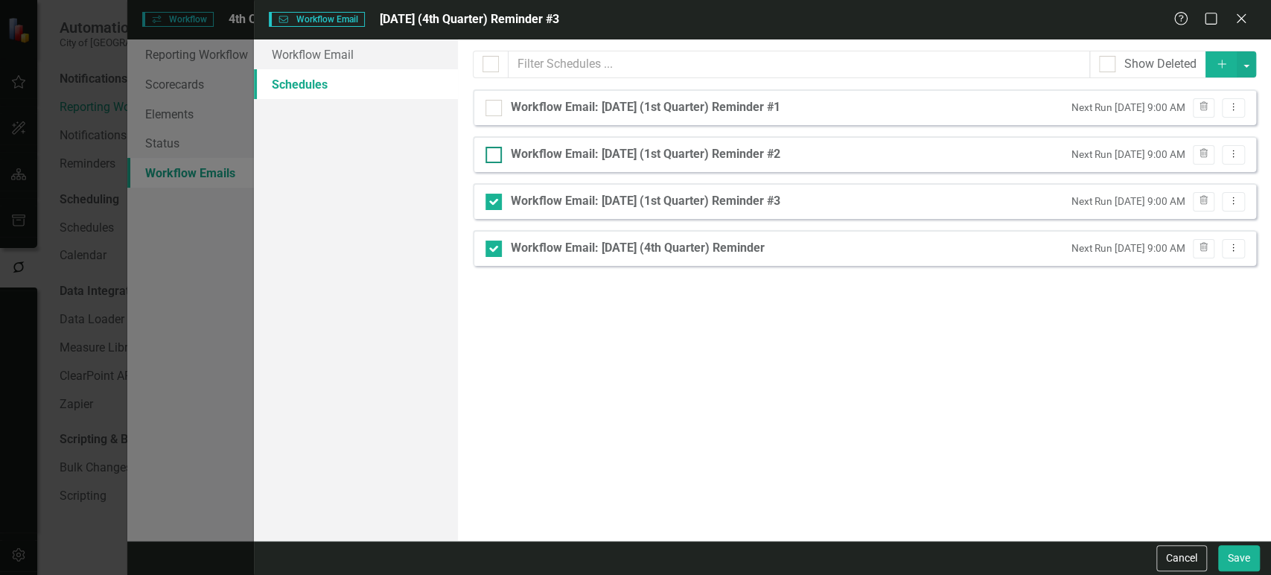
click at [488, 154] on input "Workflow Email: [DATE] (1st Quarter) Reminder #2" at bounding box center [490, 152] width 10 height 10
checkbox input "false"
click at [490, 266] on div "From this page, you can set up schedules for your reminder emails to be sent at…" at bounding box center [864, 289] width 813 height 501
click at [494, 247] on div at bounding box center [493, 248] width 16 height 16
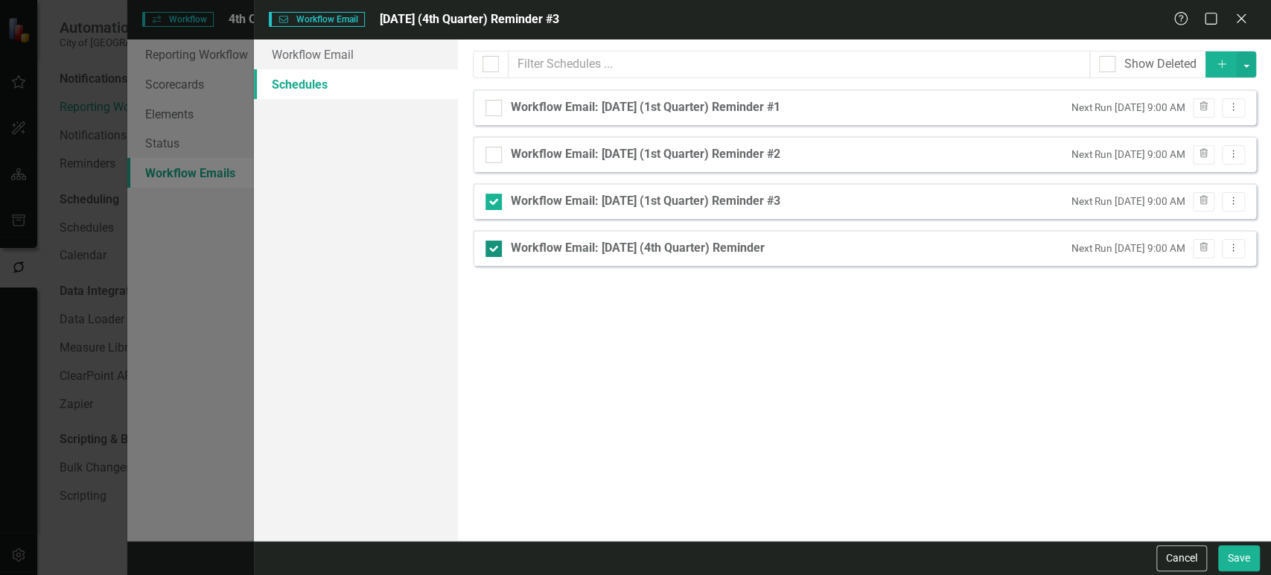
click at [494, 247] on input "Workflow Email: [DATE] (4th Quarter) Reminder" at bounding box center [490, 245] width 10 height 10
checkbox input "false"
drag, startPoint x: 491, startPoint y: 152, endPoint x: 488, endPoint y: 134, distance: 18.0
click at [490, 148] on input "Workflow Email: [DATE] (1st Quarter) Reminder #2" at bounding box center [490, 152] width 10 height 10
checkbox input "true"
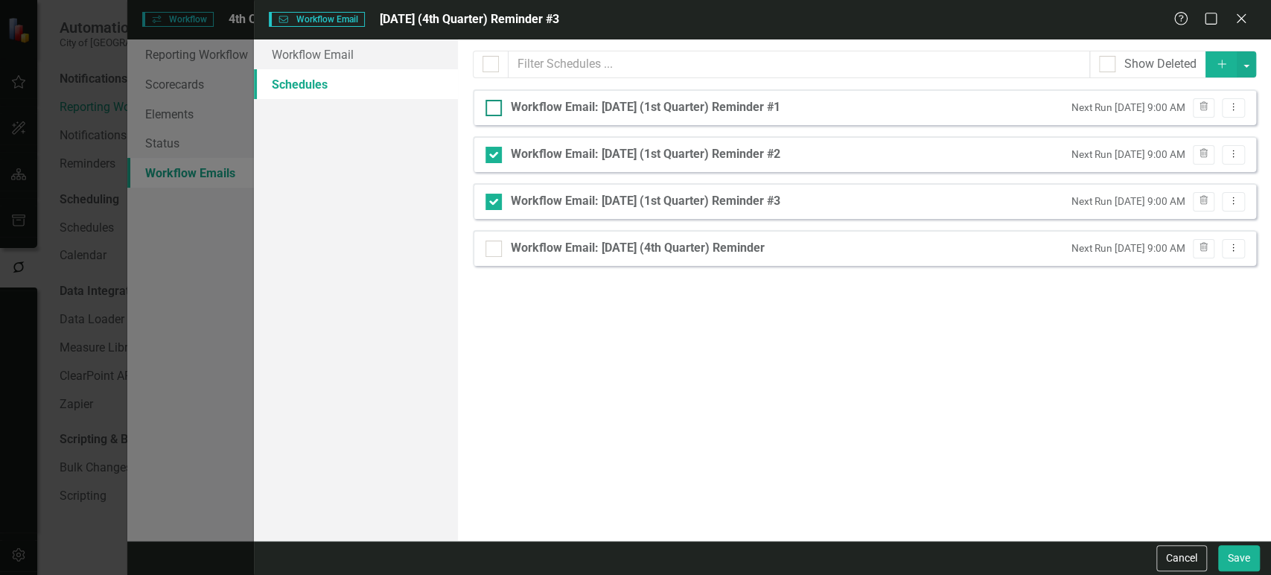
click at [490, 100] on input "Workflow Email: [DATE] (1st Quarter) Reminder #1" at bounding box center [490, 105] width 10 height 10
click at [1251, 64] on button "button" at bounding box center [1245, 64] width 19 height 26
click at [1189, 121] on link "Trash Delete Multiple" at bounding box center [1196, 120] width 118 height 28
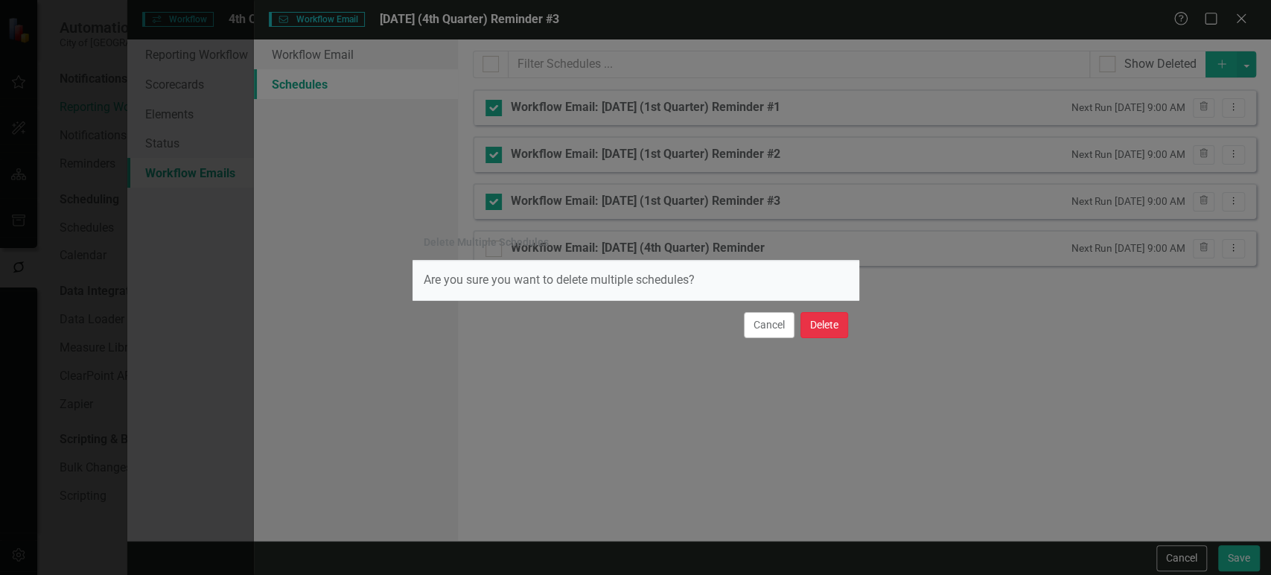
click at [831, 330] on button "Delete" at bounding box center [824, 325] width 48 height 26
checkbox input "false"
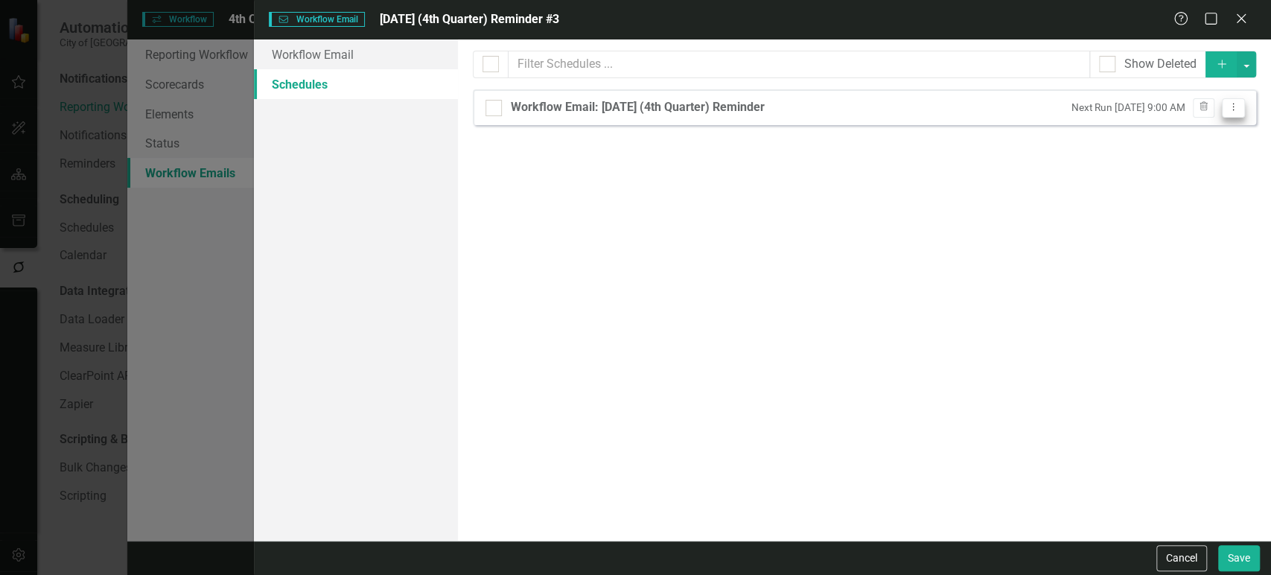
click at [1242, 111] on button "Dropdown Menu" at bounding box center [1232, 108] width 23 height 20
click at [1195, 130] on link "Edit Edit Schedule" at bounding box center [1174, 132] width 137 height 28
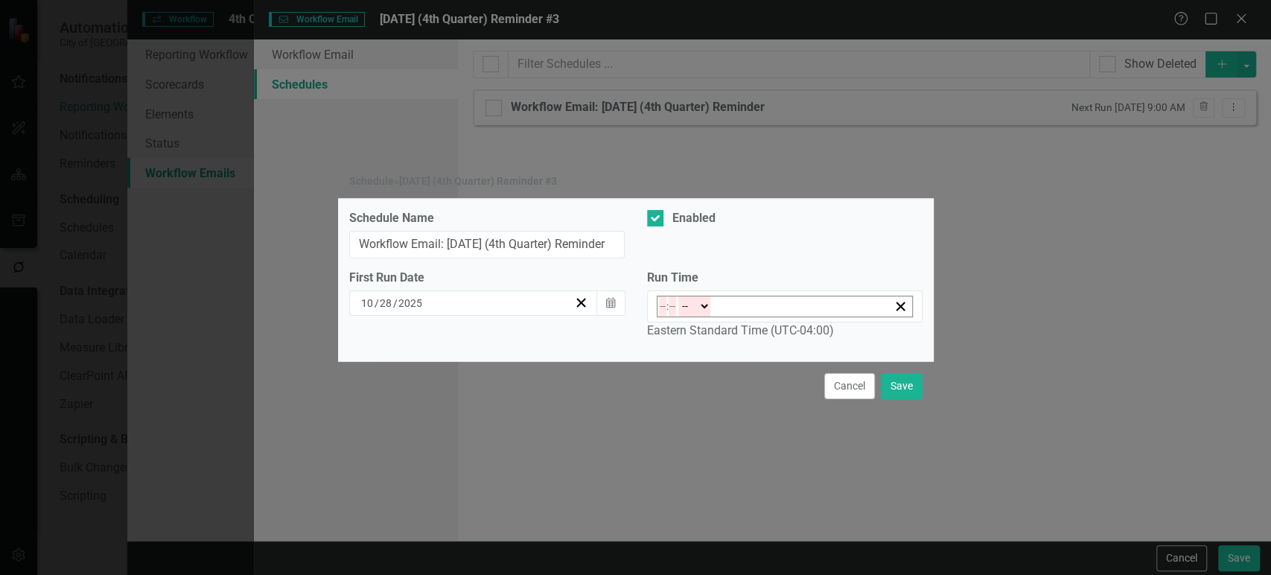
type input "09:00"
type input "9"
type input "0"
click at [840, 377] on button "Cancel" at bounding box center [849, 386] width 51 height 26
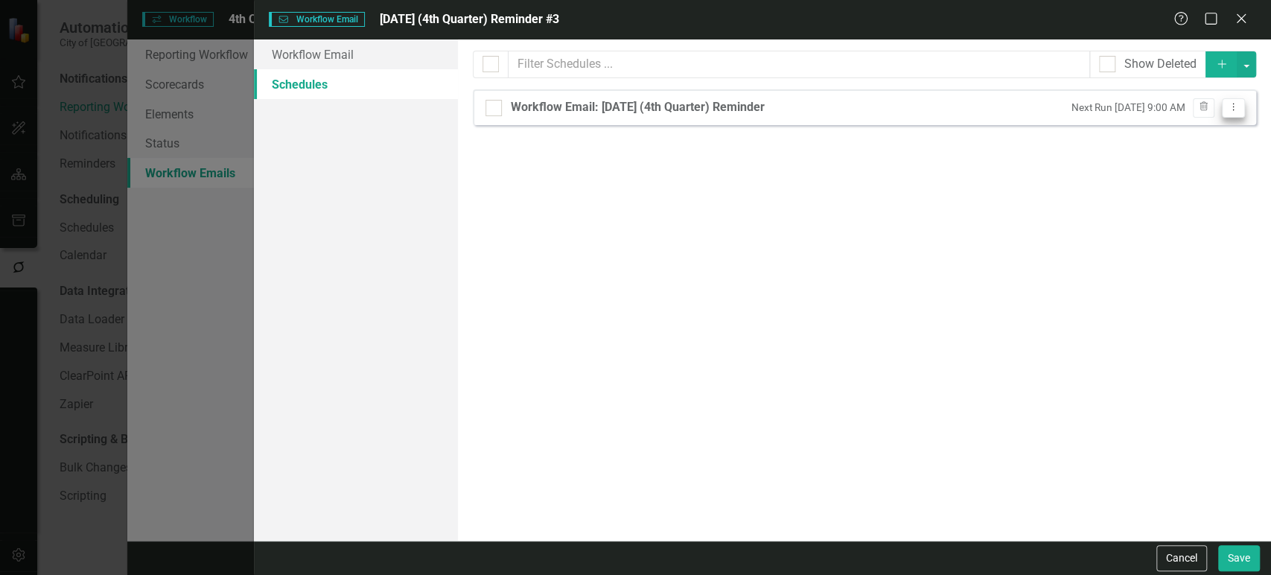
click at [1227, 111] on icon "Dropdown Menu" at bounding box center [1233, 107] width 13 height 10
click at [1180, 139] on link "Edit Edit Schedule" at bounding box center [1174, 132] width 137 height 28
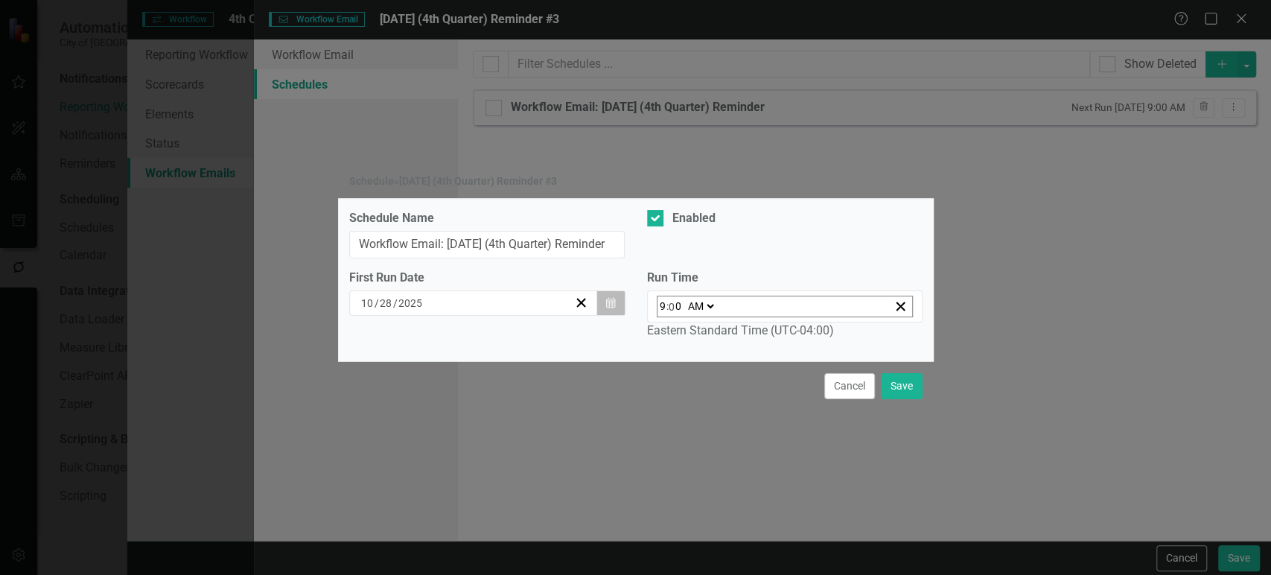
click at [613, 314] on button "Calendar" at bounding box center [610, 302] width 28 height 25
click at [548, 467] on abbr "24" at bounding box center [554, 462] width 12 height 12
click at [892, 373] on button "Save" at bounding box center [902, 386] width 42 height 26
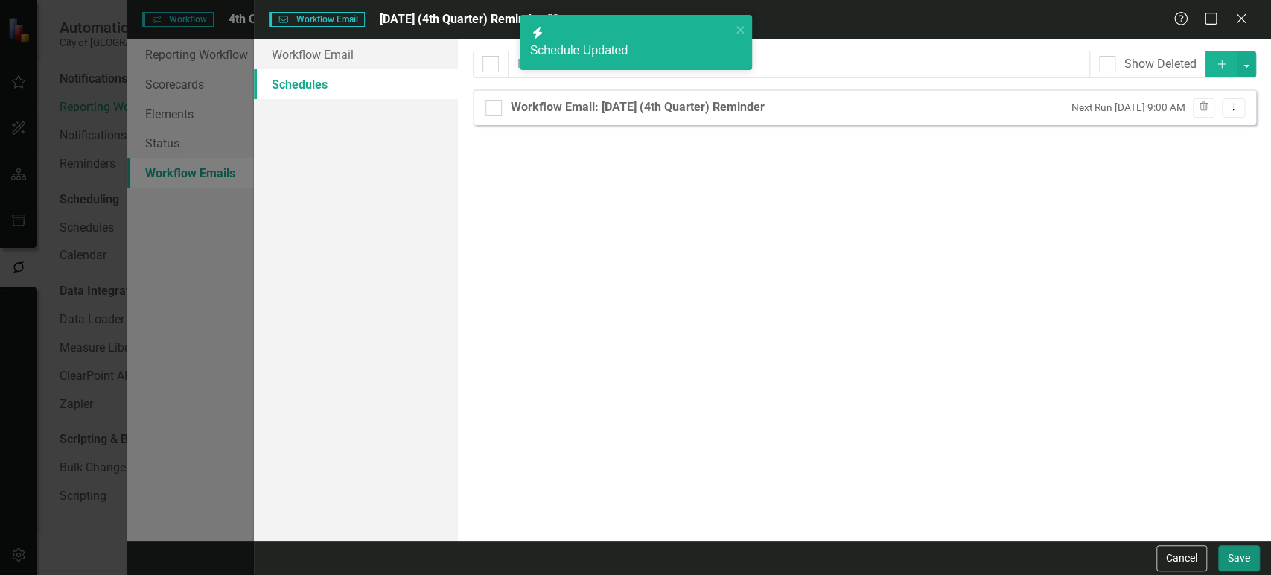
click at [1230, 557] on button "Save" at bounding box center [1239, 558] width 42 height 26
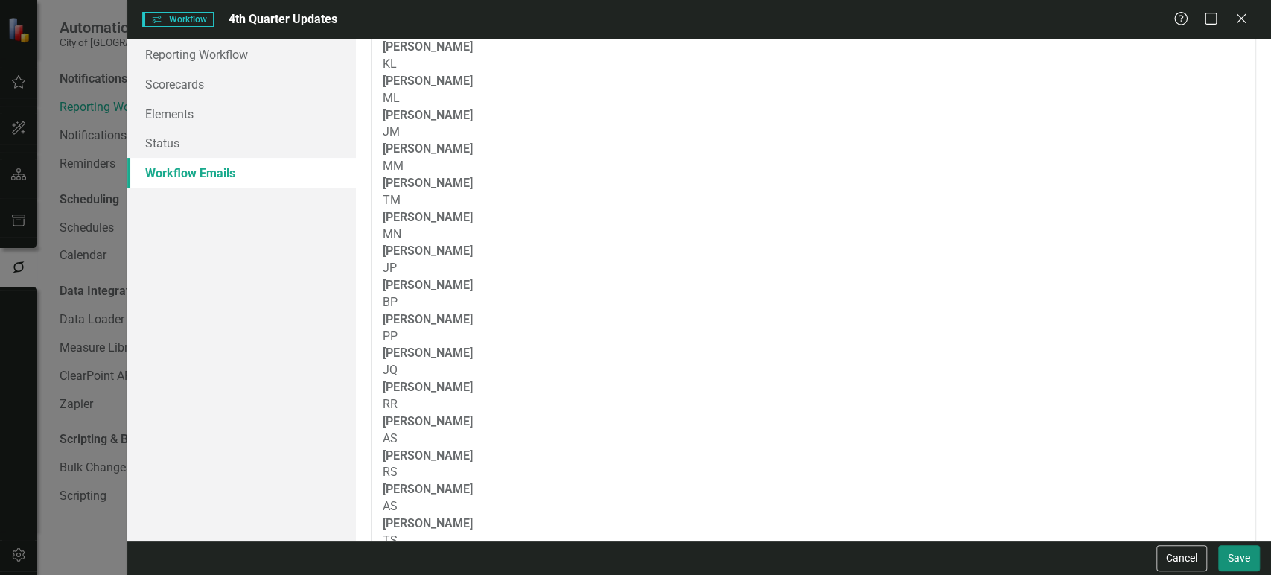
click at [1230, 555] on button "Save" at bounding box center [1239, 558] width 42 height 26
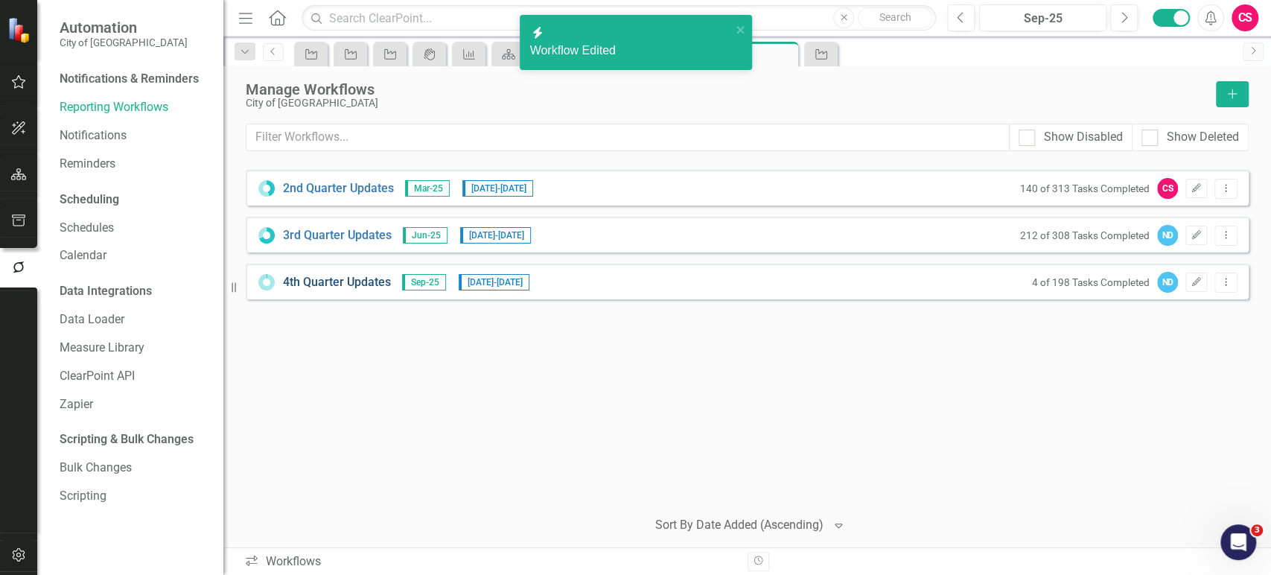
click at [352, 286] on link "4th Quarter Updates" at bounding box center [337, 282] width 108 height 17
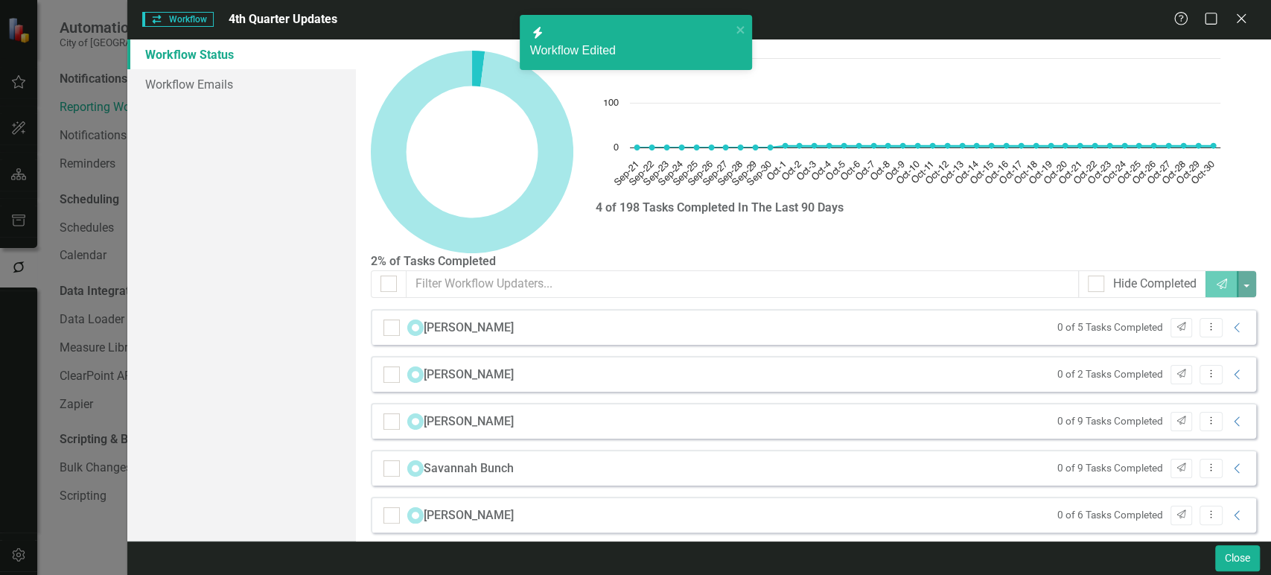
checkbox input "false"
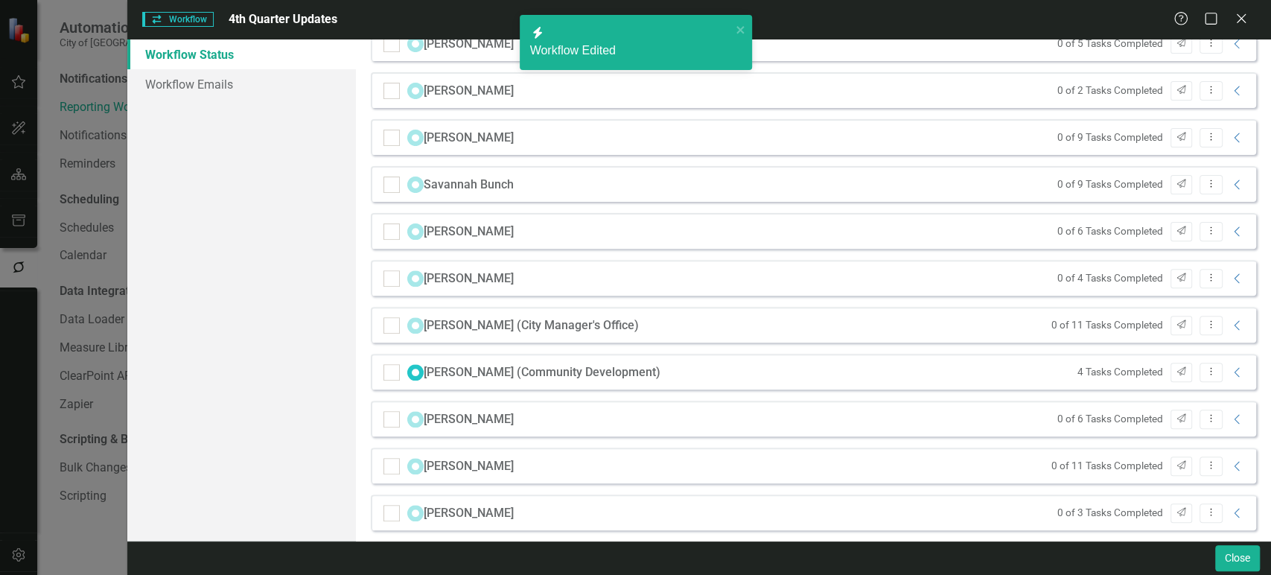
scroll to position [270, 0]
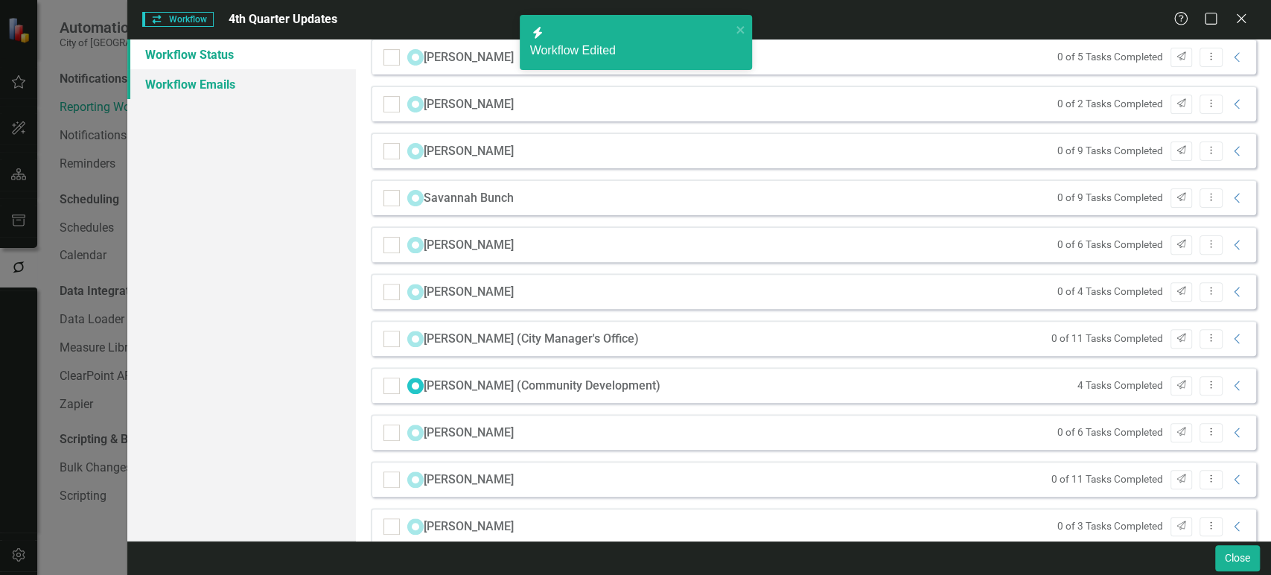
click at [269, 87] on link "Workflow Emails" at bounding box center [241, 84] width 229 height 30
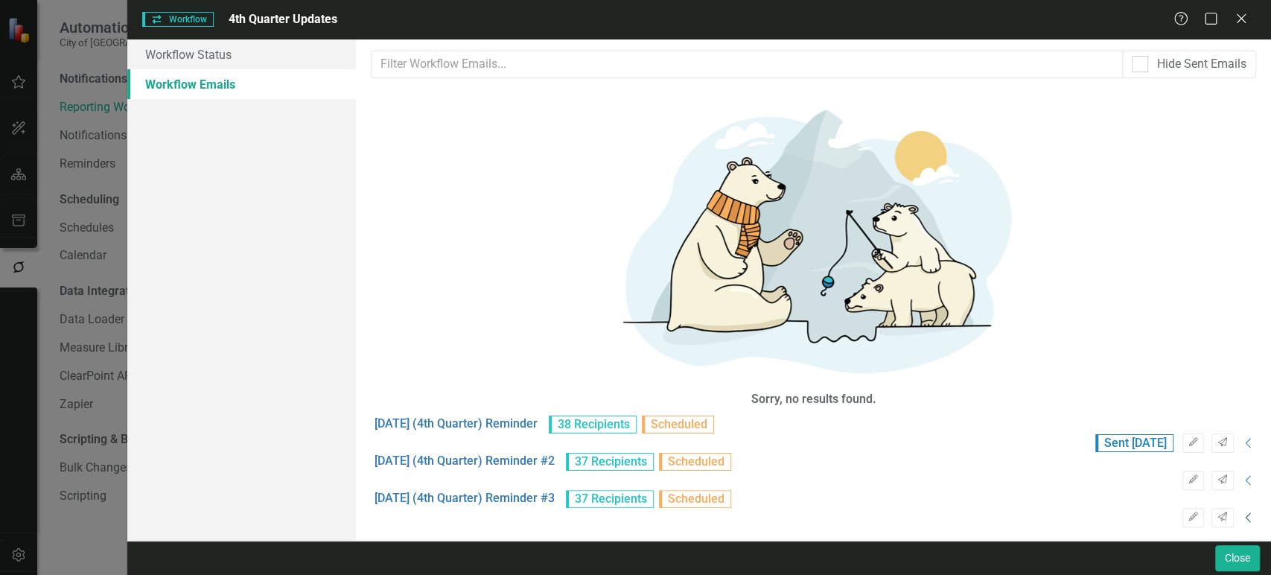
click at [1241, 511] on icon "Collapse" at bounding box center [1248, 517] width 15 height 12
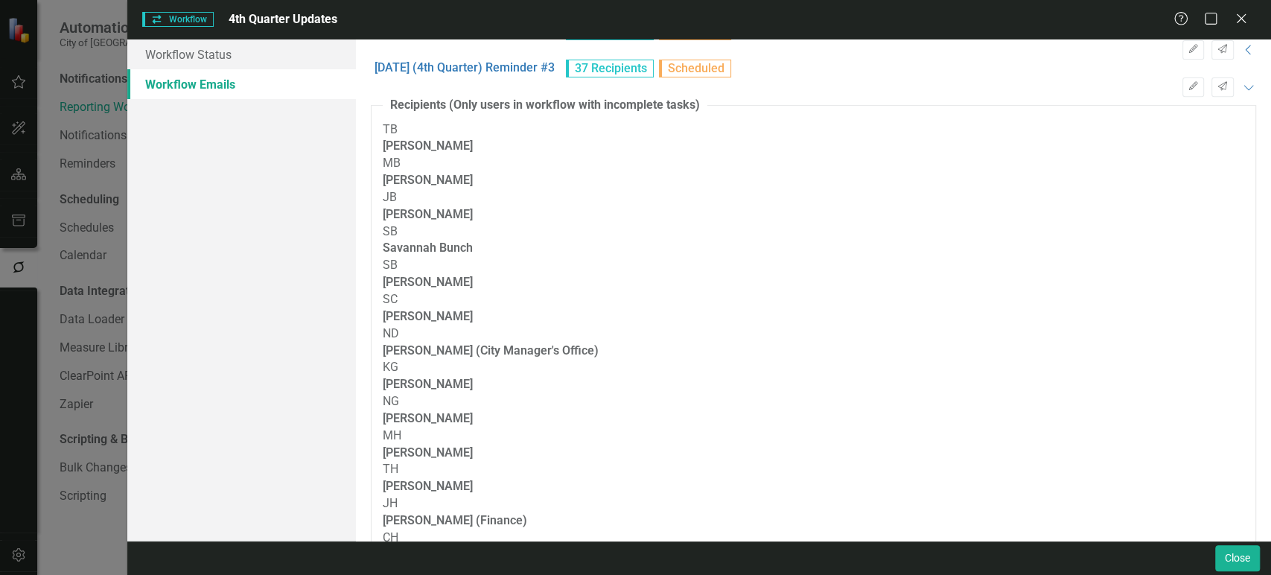
scroll to position [685, 0]
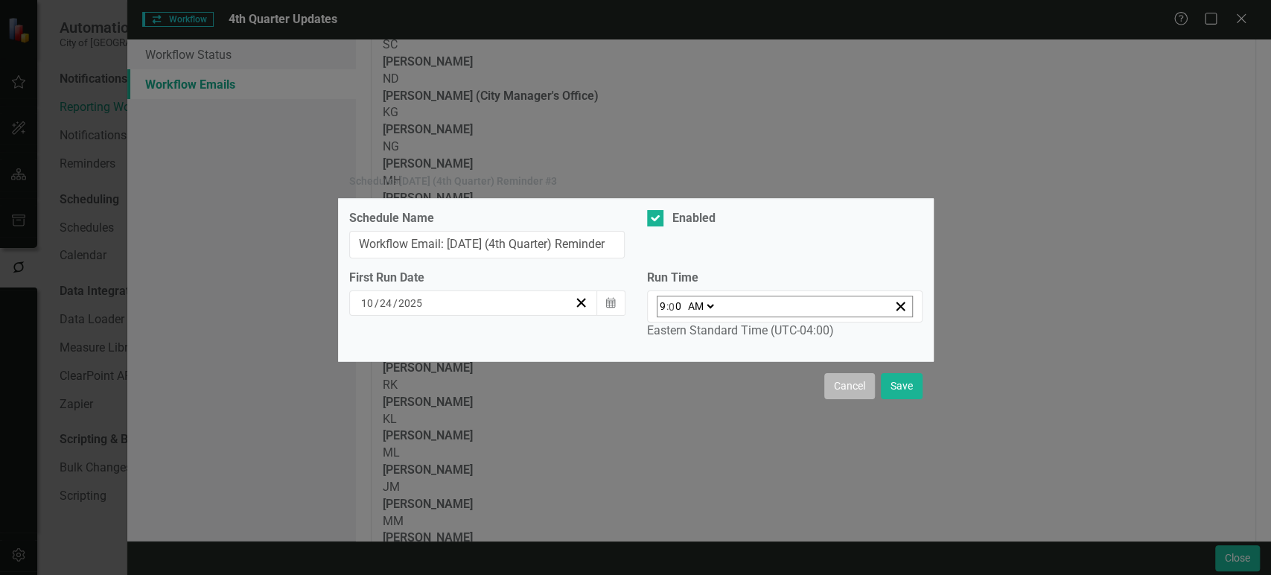
click at [834, 386] on button "Cancel" at bounding box center [849, 386] width 51 height 26
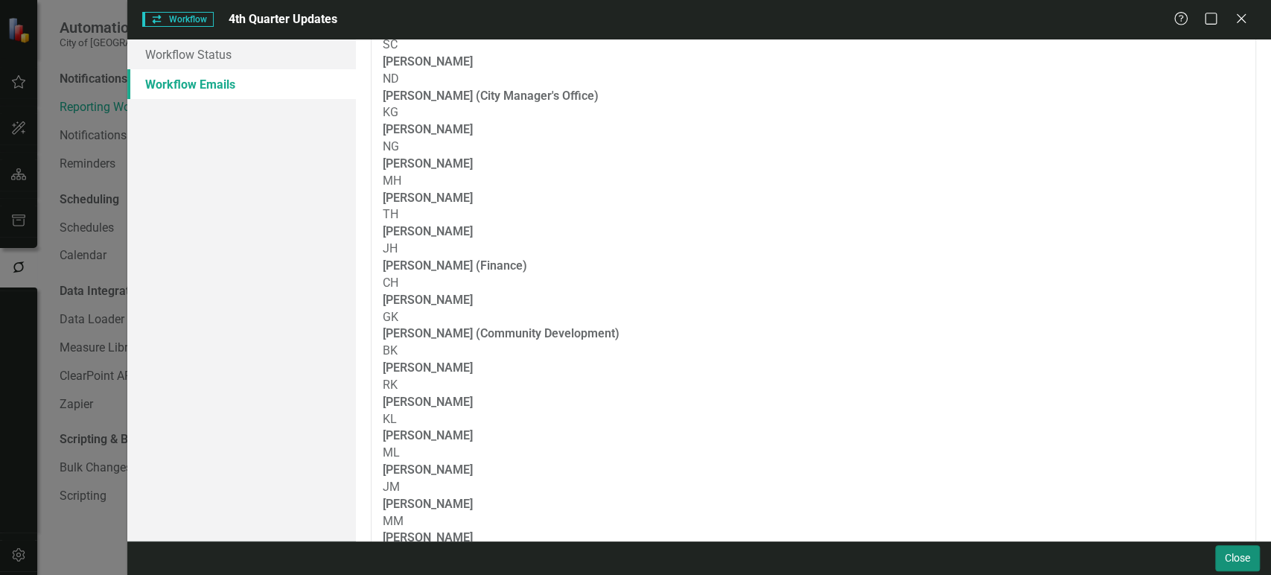
click at [1234, 549] on button "Close" at bounding box center [1237, 558] width 45 height 26
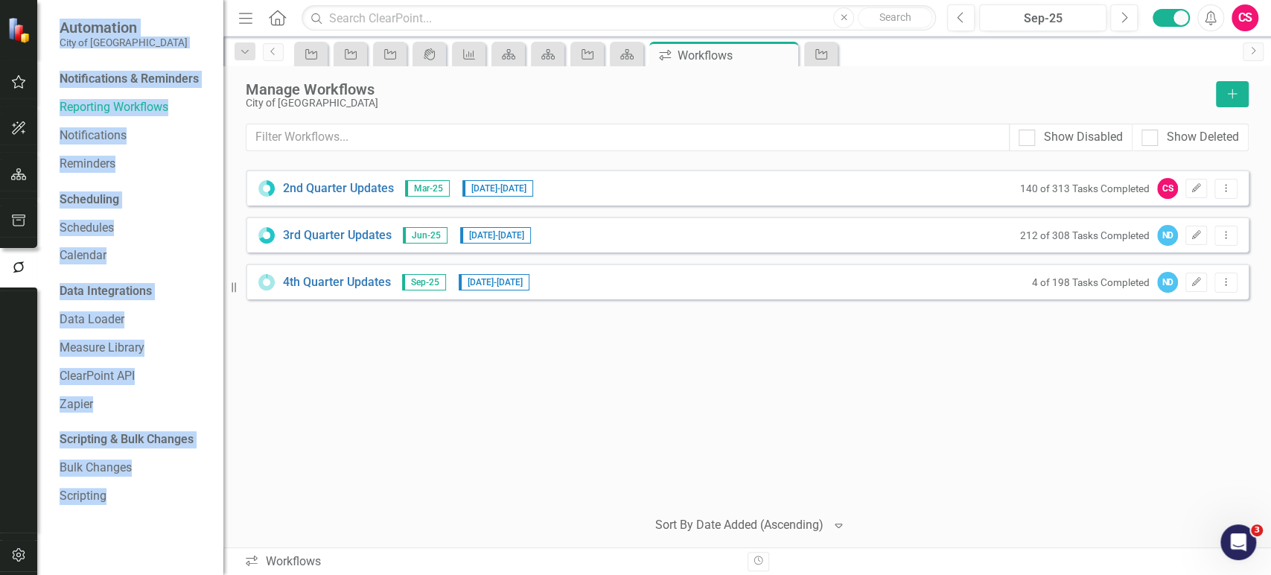
drag, startPoint x: 24, startPoint y: 415, endPoint x: 274, endPoint y: 25, distance: 462.7
click at [274, 25] on div "Automation City of Dunedin Notifications & Reminders Reporting Workflows Notifi…" at bounding box center [635, 287] width 1271 height 575
click at [274, 25] on link "Home" at bounding box center [277, 18] width 19 height 22
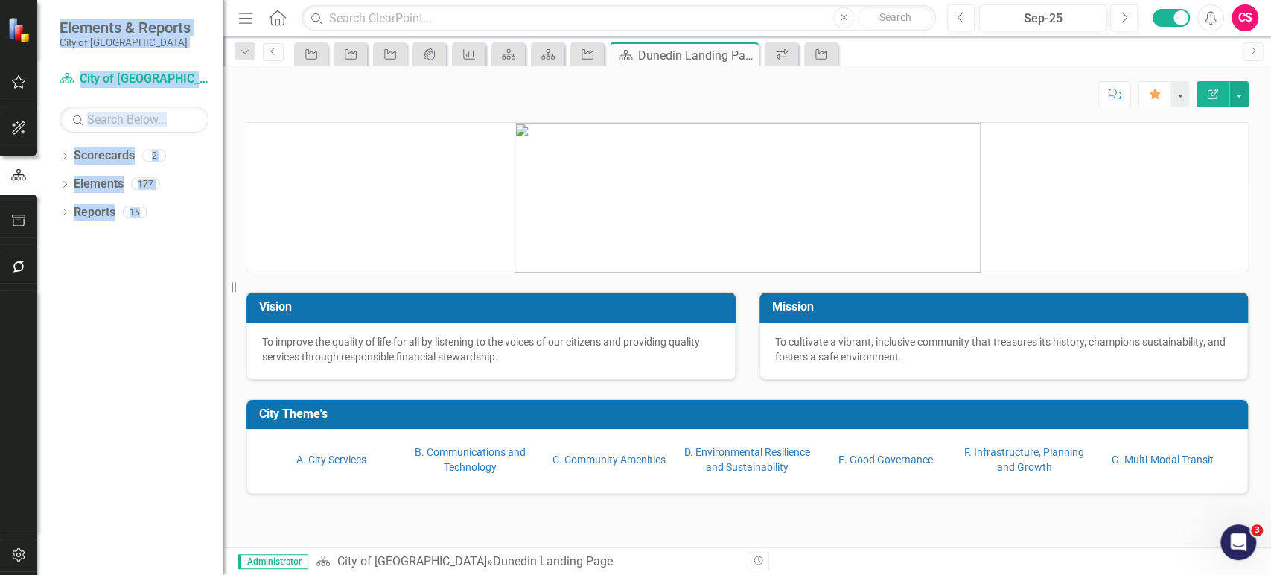
click at [144, 425] on div "Dropdown Scorecards 2 Dropdown City of Dunedin CIPs & BPIs Dropdown Elements 17…" at bounding box center [130, 359] width 186 height 431
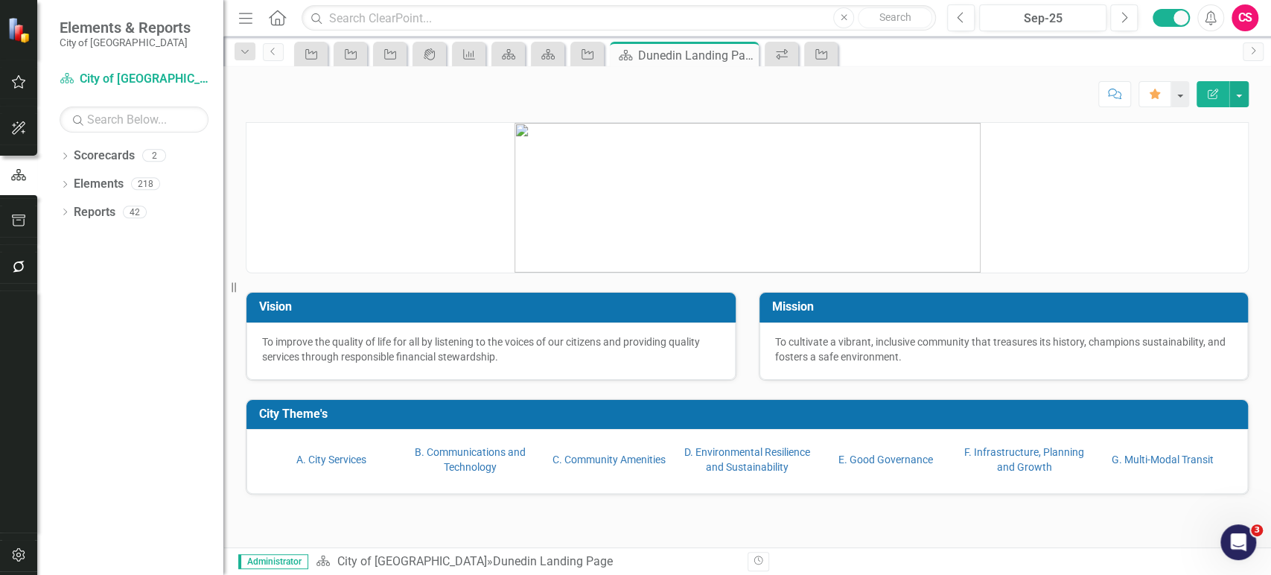
click at [14, 263] on icon "button" at bounding box center [19, 267] width 12 height 12
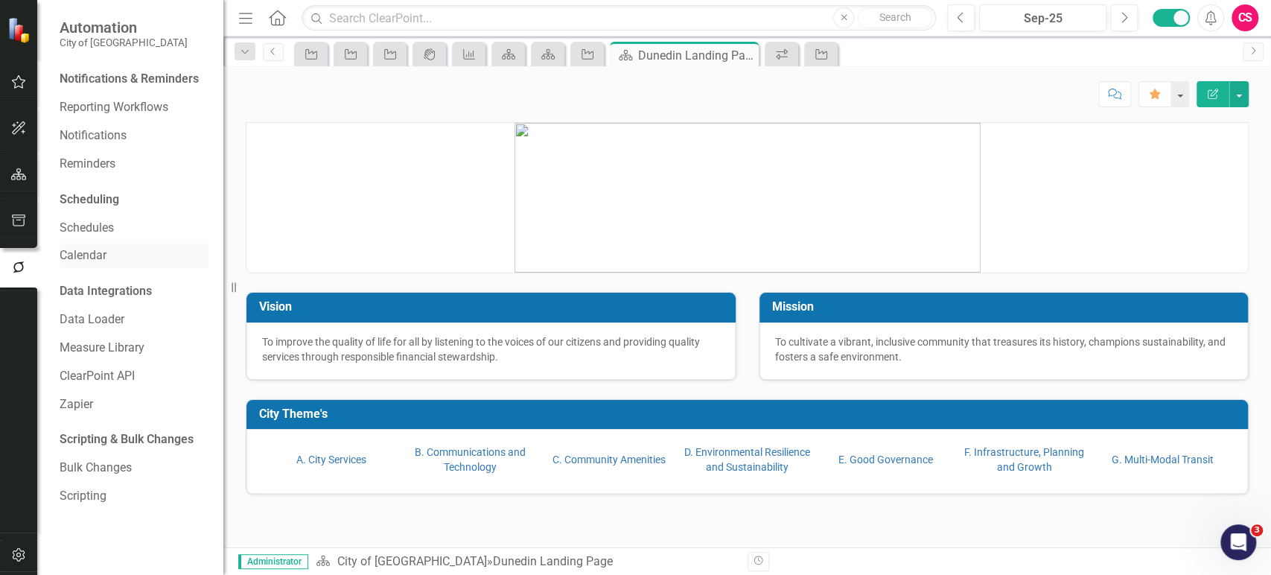
click at [85, 255] on link "Calendar" at bounding box center [134, 255] width 149 height 17
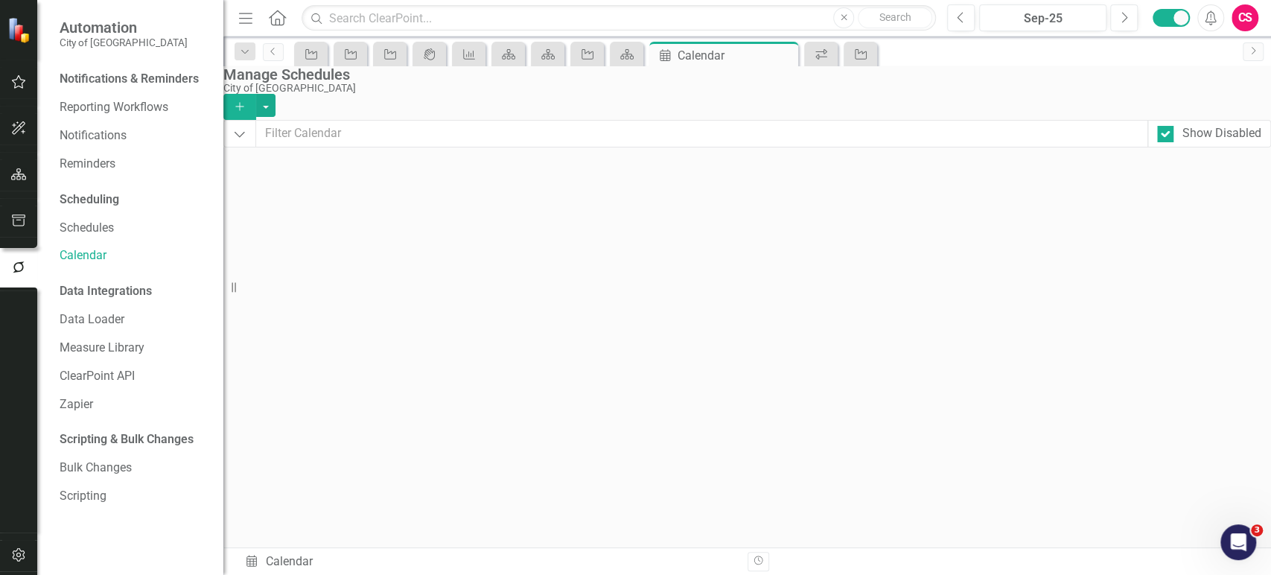
click at [1141, 181] on div "Previous" at bounding box center [1129, 170] width 24 height 24
click at [1141, 179] on div "Previous" at bounding box center [1129, 170] width 24 height 24
click at [1226, 177] on div "Next" at bounding box center [1214, 170] width 24 height 24
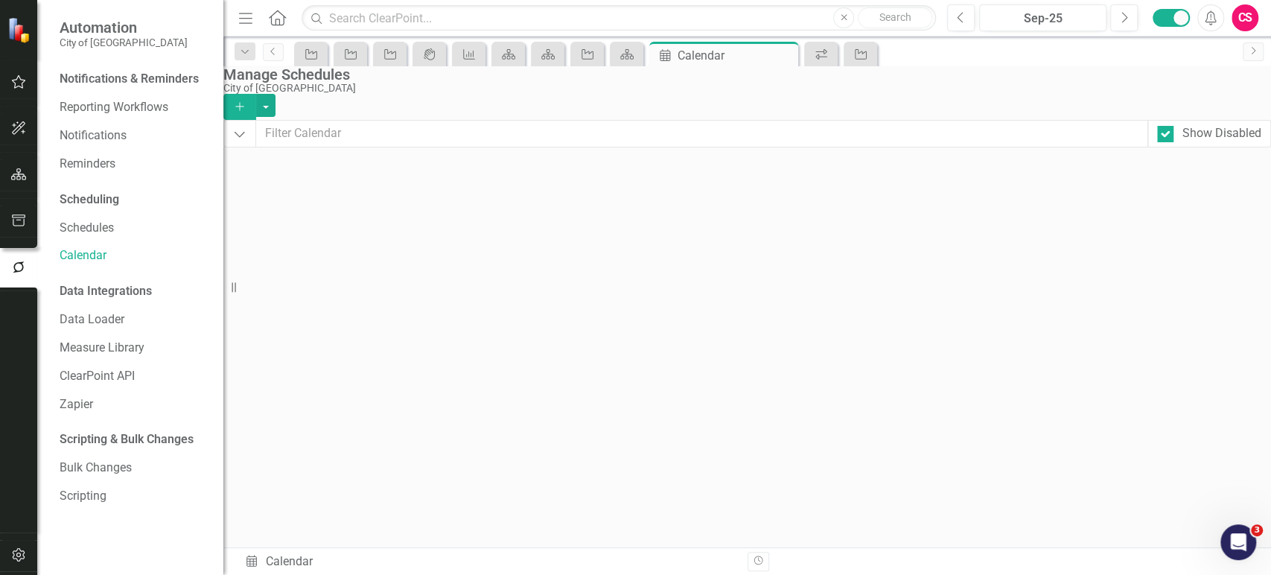
click at [1226, 177] on div "Next" at bounding box center [1214, 170] width 24 height 24
click at [1141, 180] on div "Previous" at bounding box center [1129, 170] width 24 height 24
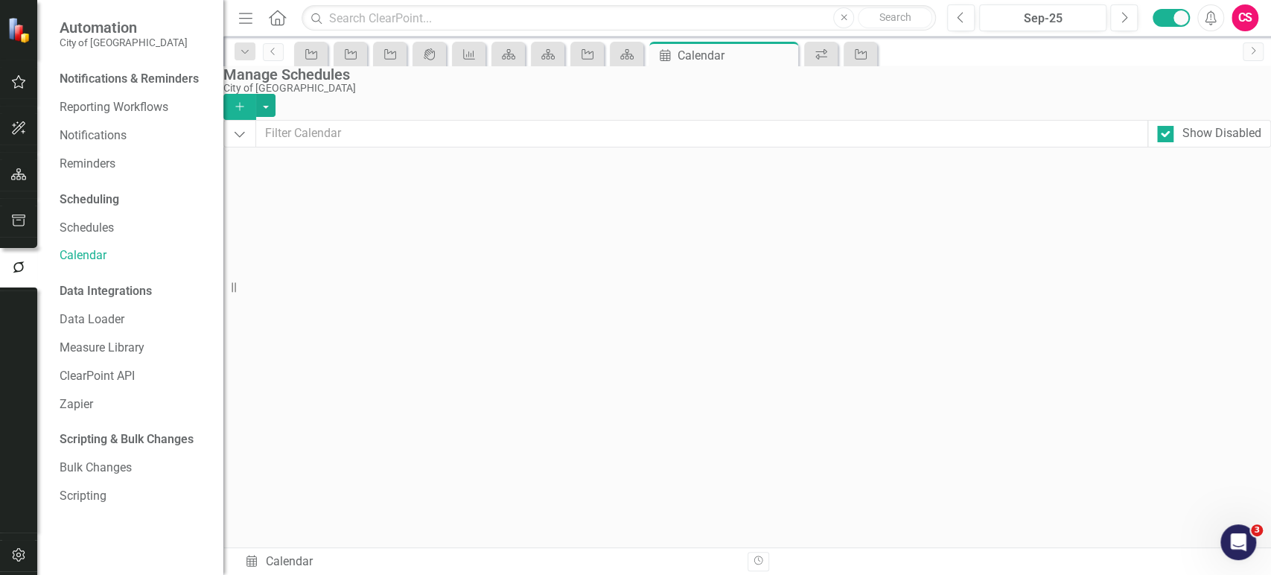
click at [1141, 180] on div "Previous" at bounding box center [1129, 170] width 24 height 24
click at [724, 265] on span "- Workflow Email: [DATE] (4th Quarter) Reminder" at bounding box center [775, 260] width 176 height 10
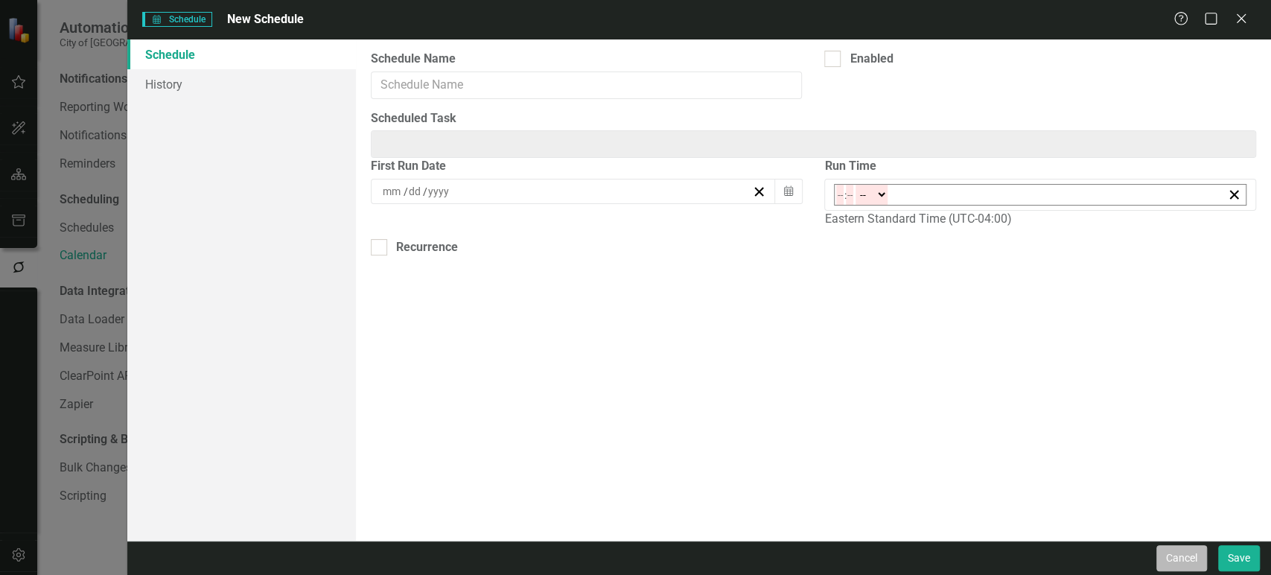
click at [1171, 557] on button "Cancel" at bounding box center [1181, 558] width 51 height 26
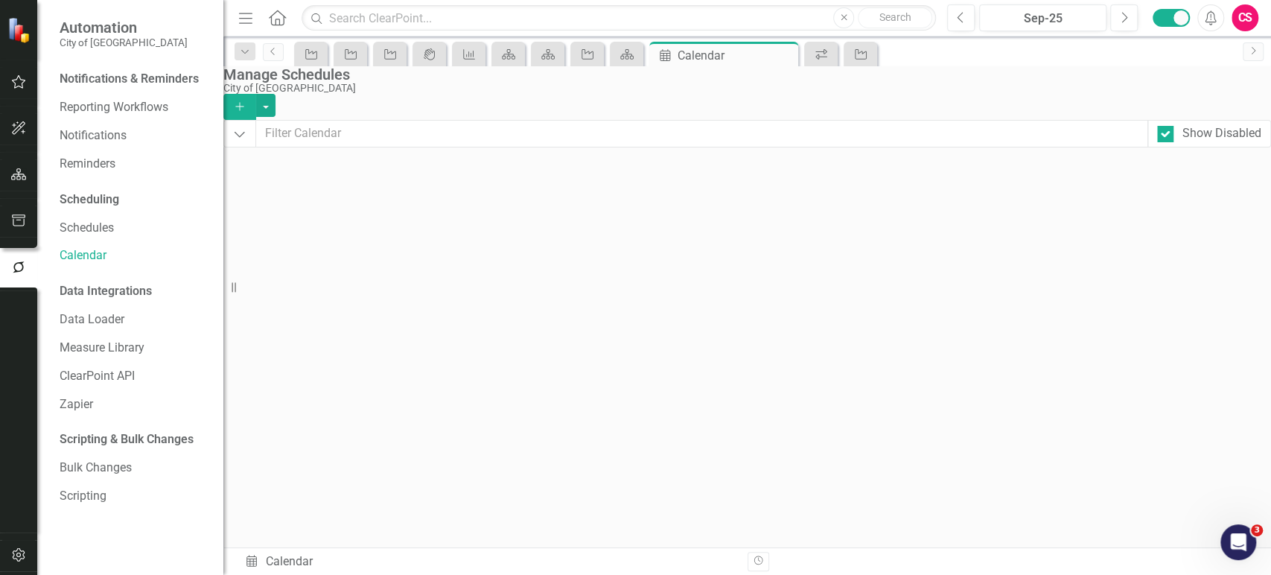
click at [604, 110] on div "Manage Schedules City of [GEOGRAPHIC_DATA] Add" at bounding box center [746, 93] width 1047 height 54
click at [161, 112] on link "Reporting Workflows" at bounding box center [134, 107] width 149 height 17
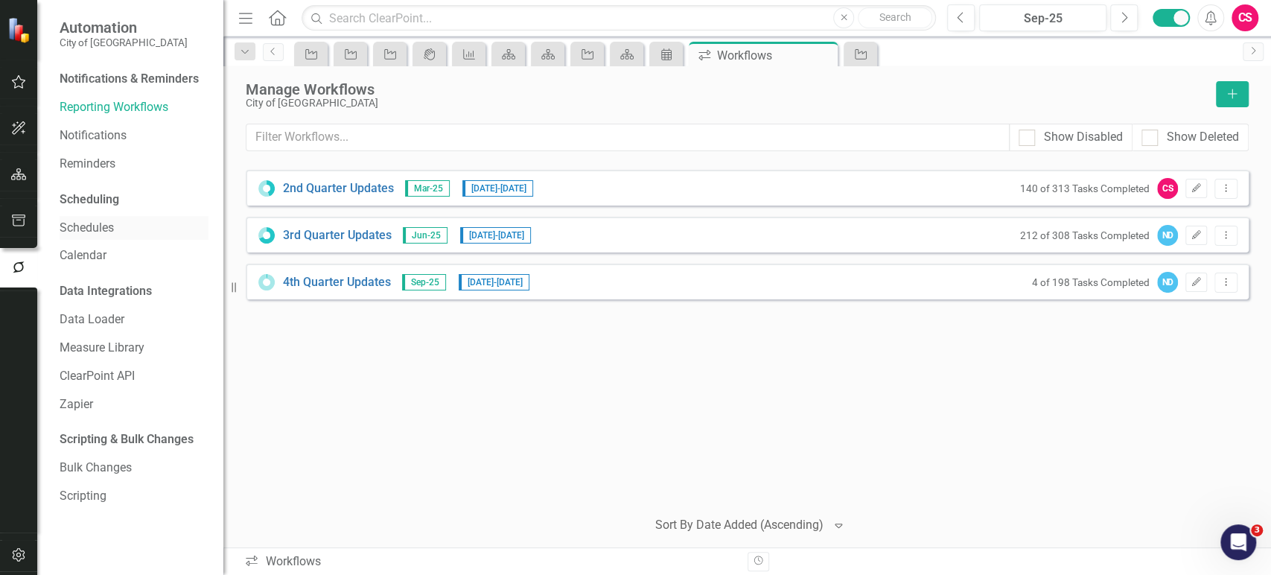
click at [92, 231] on link "Schedules" at bounding box center [134, 228] width 149 height 17
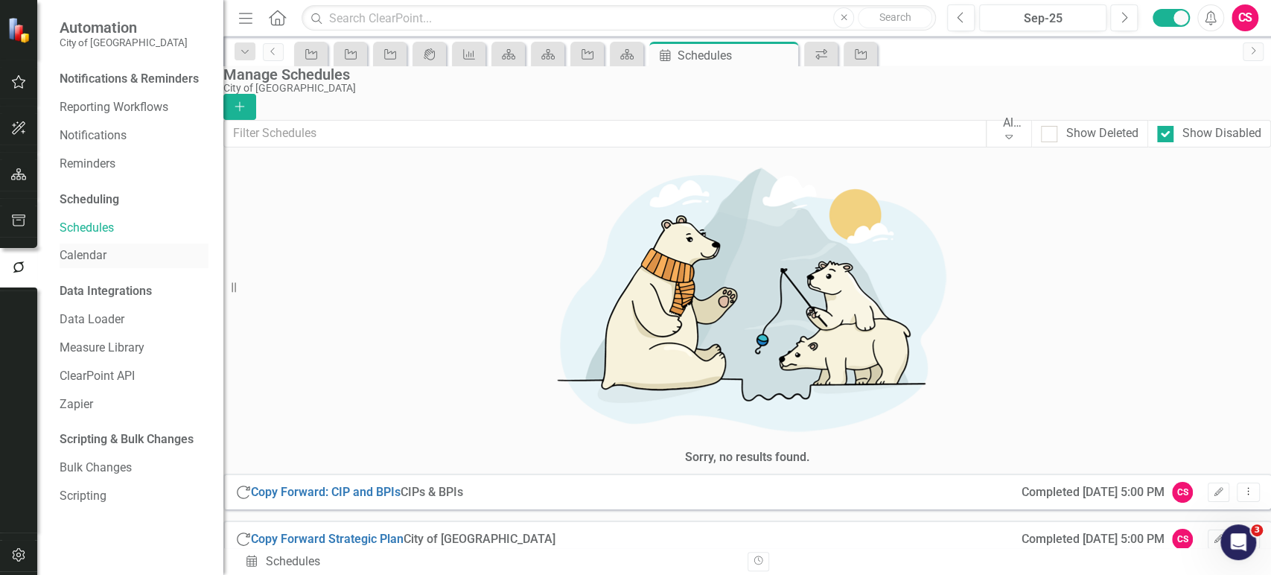
click at [90, 265] on div "Calendar" at bounding box center [134, 255] width 149 height 25
click at [86, 257] on link "Calendar" at bounding box center [134, 255] width 149 height 17
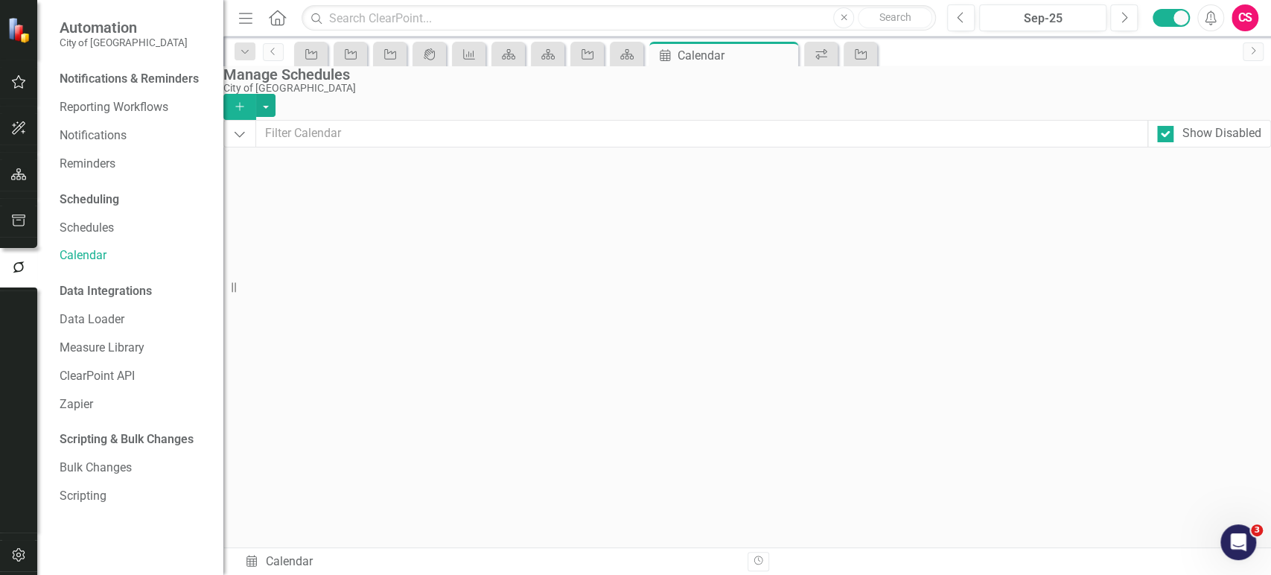
click at [1140, 176] on div "Previous" at bounding box center [1129, 170] width 24 height 24
click at [1226, 182] on div "Next" at bounding box center [1214, 170] width 24 height 24
click at [16, 76] on icon "button" at bounding box center [19, 82] width 16 height 12
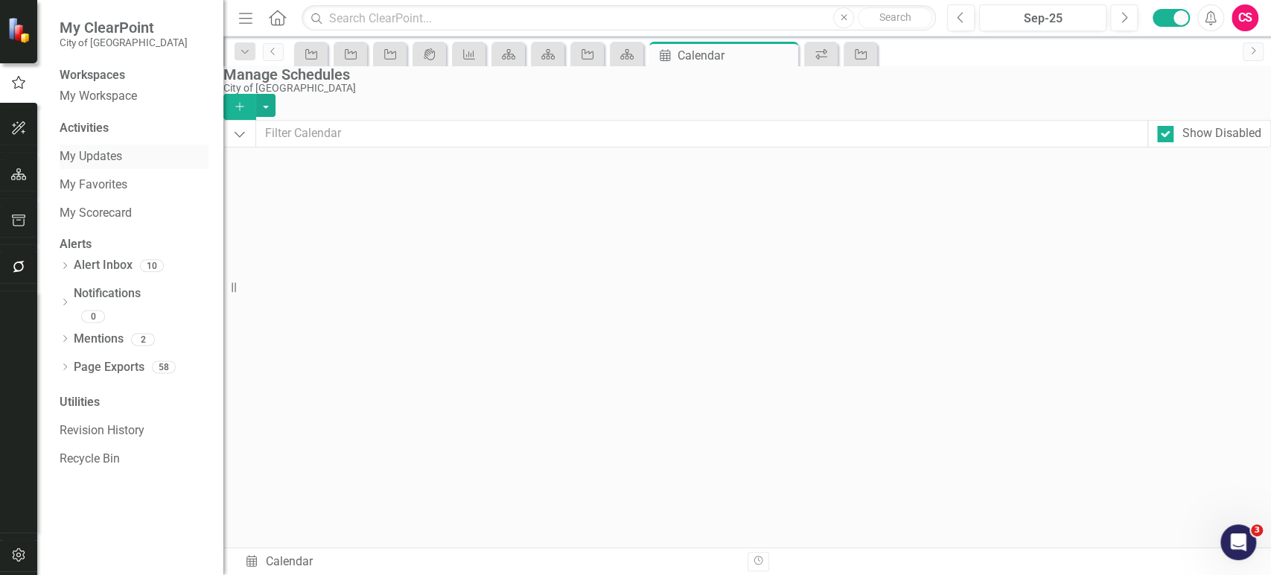
click at [86, 164] on link "My Updates" at bounding box center [134, 156] width 149 height 17
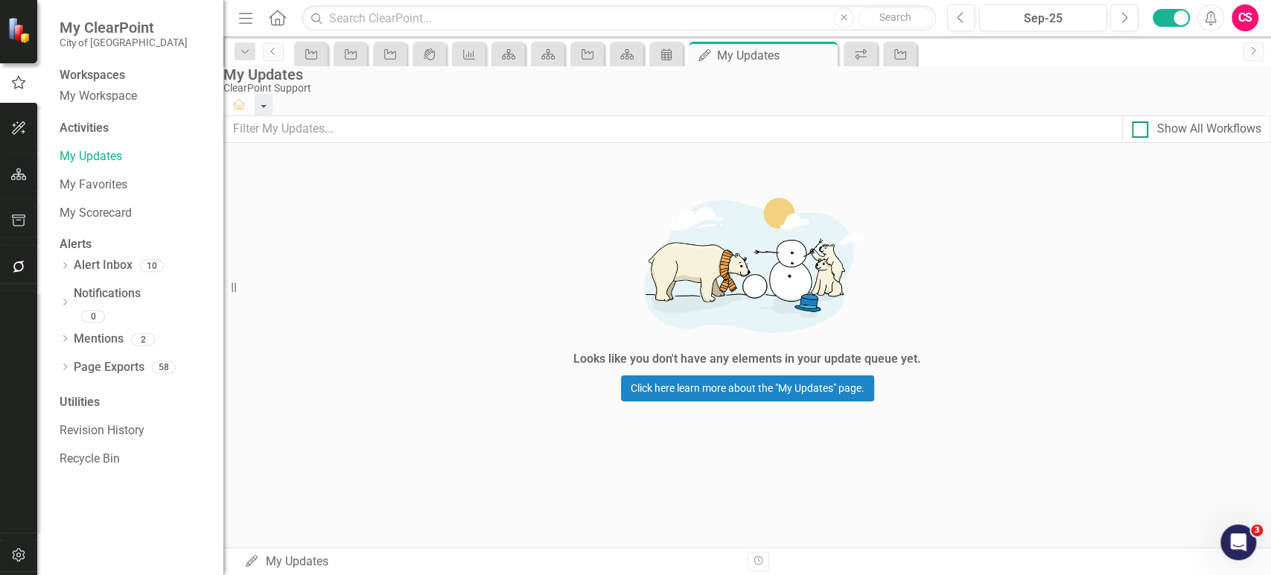
click at [1131, 138] on div at bounding box center [1139, 129] width 16 height 16
click at [1131, 131] on input "Show All Workflows" at bounding box center [1136, 126] width 10 height 10
click at [1131, 138] on div at bounding box center [1139, 129] width 16 height 16
click at [1131, 131] on input "Show All Workflows" at bounding box center [1136, 126] width 10 height 10
checkbox input "false"
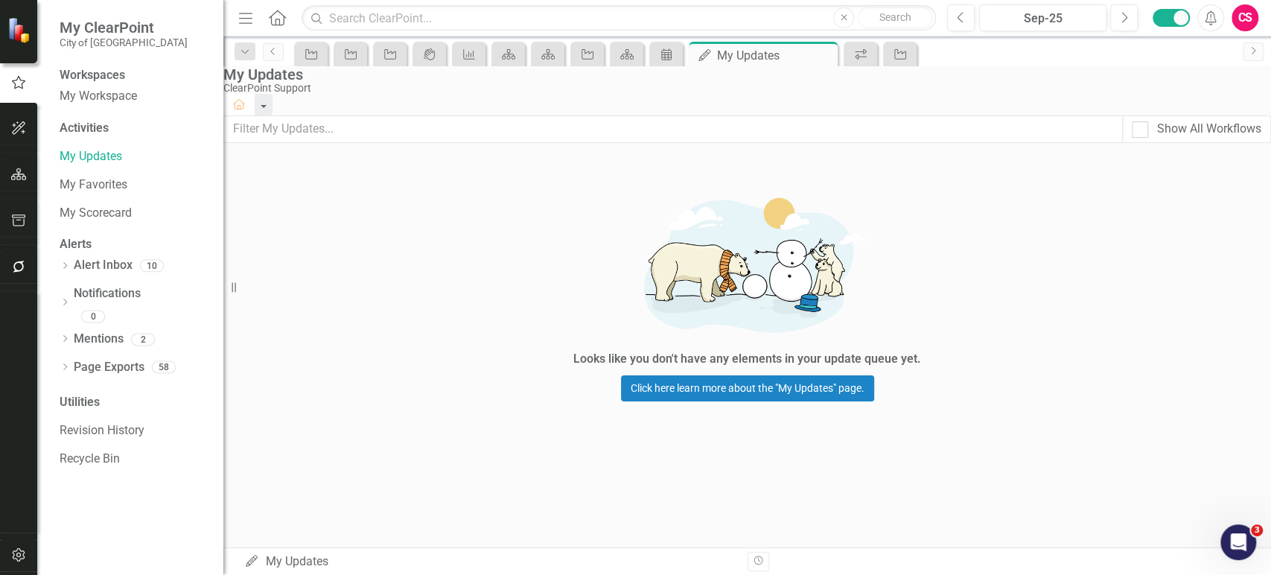
click at [6, 354] on div at bounding box center [18, 411] width 37 height 242
click at [15, 165] on button "button" at bounding box center [18, 174] width 33 height 31
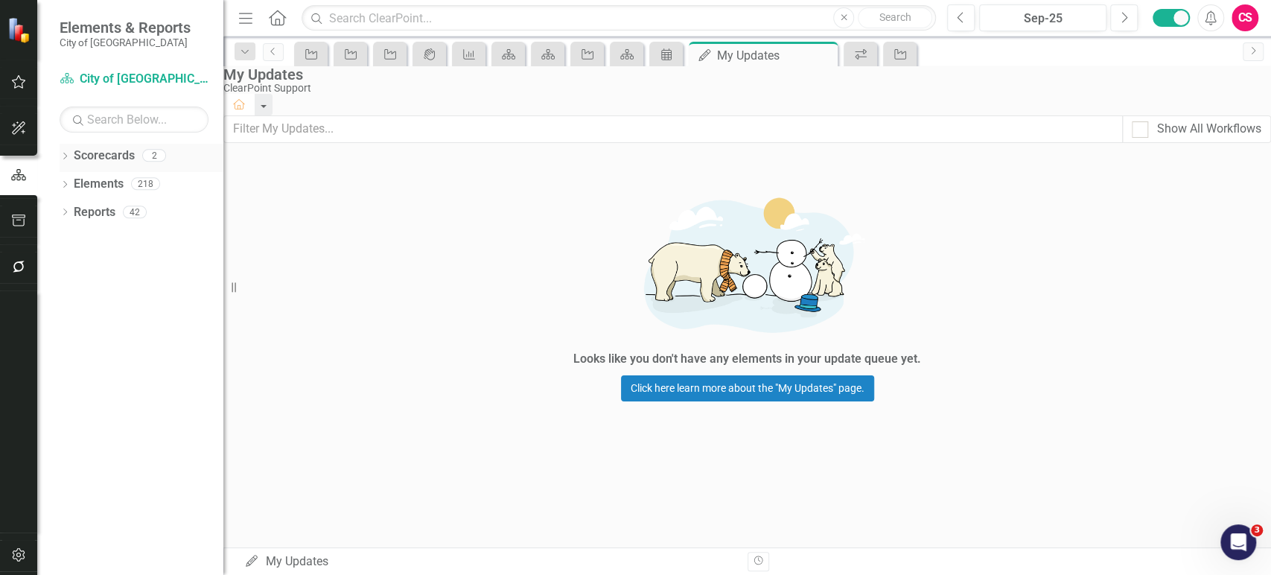
click at [62, 153] on icon "Dropdown" at bounding box center [65, 157] width 10 height 8
click at [110, 183] on link "City of [GEOGRAPHIC_DATA]" at bounding box center [152, 184] width 141 height 17
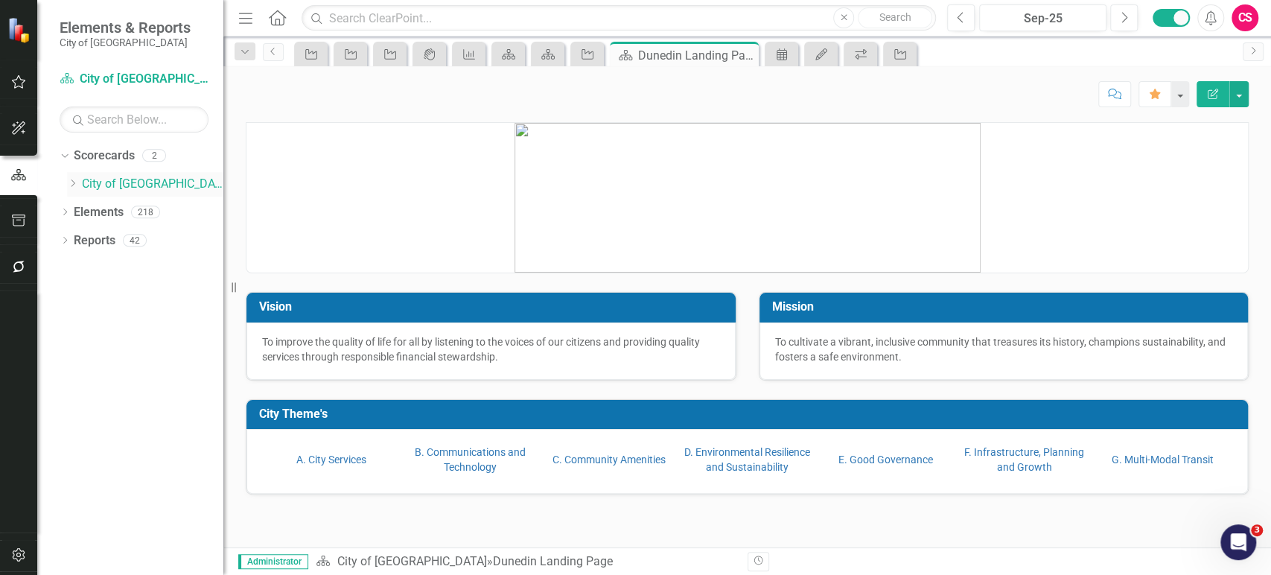
click at [69, 189] on div "Dropdown" at bounding box center [72, 184] width 11 height 13
click at [118, 214] on link "CIPs & BPIs" at bounding box center [160, 212] width 127 height 17
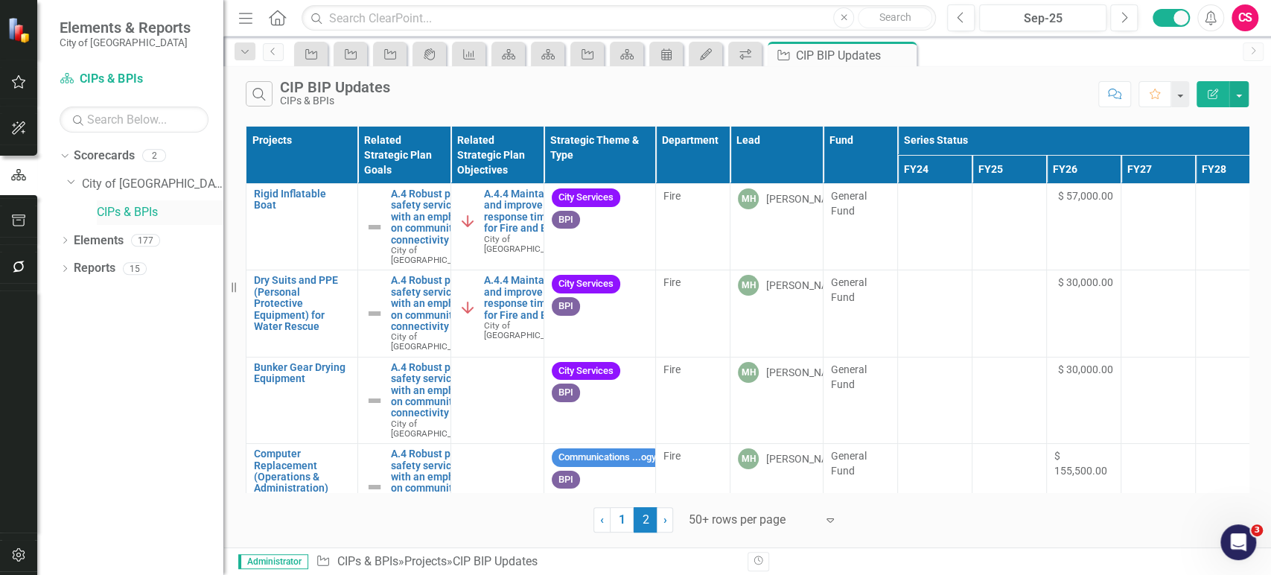
drag, startPoint x: 123, startPoint y: 207, endPoint x: 115, endPoint y: 213, distance: 10.1
click at [123, 207] on link "CIPs & BPIs" at bounding box center [160, 212] width 127 height 17
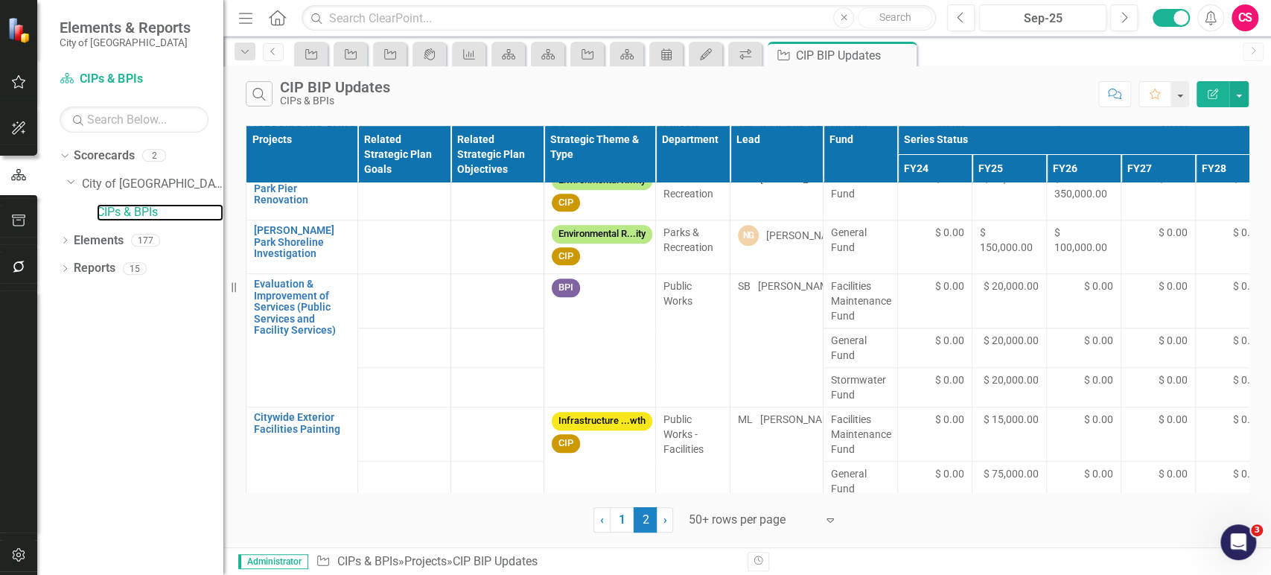
scroll to position [4646, 0]
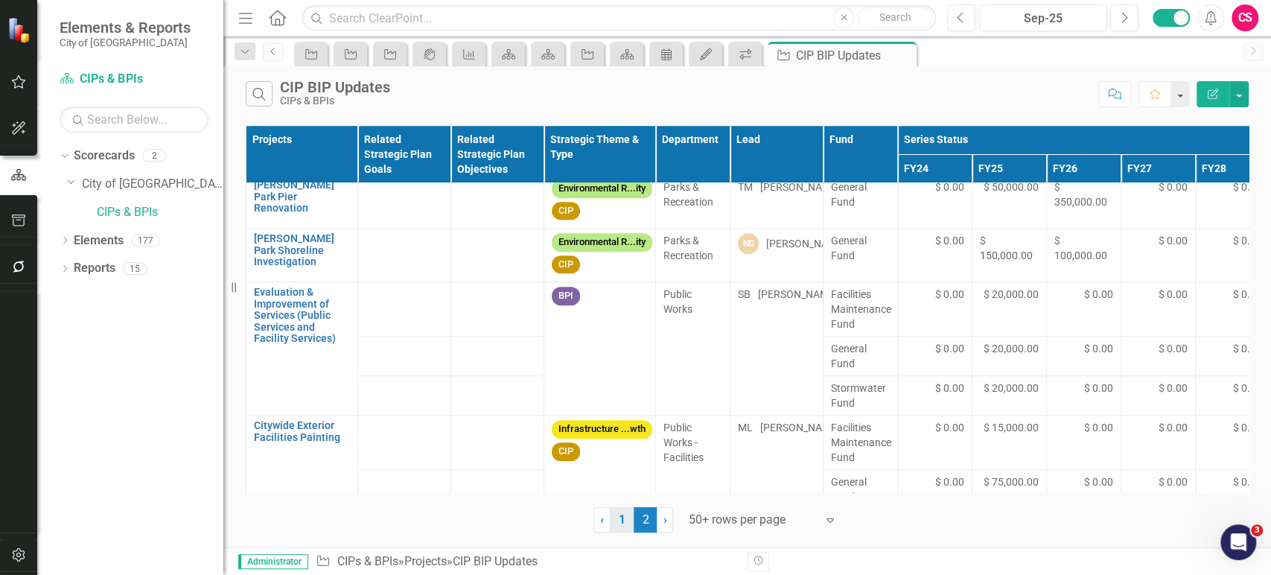
click at [619, 522] on link "1" at bounding box center [622, 519] width 24 height 25
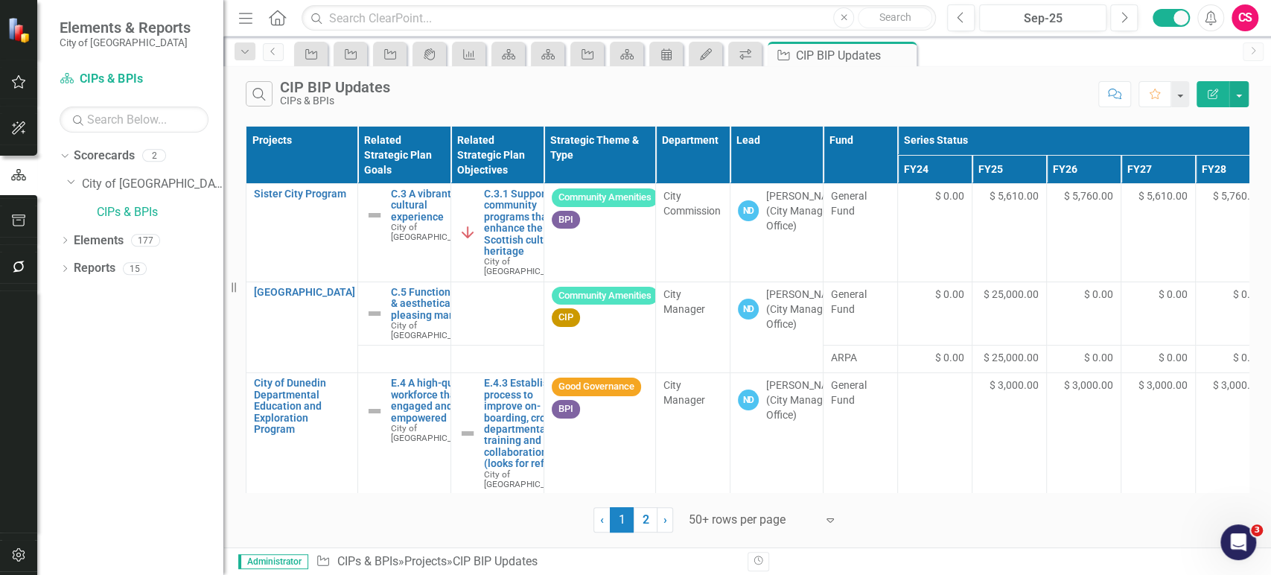
scroll to position [0, 0]
click at [161, 415] on div "Dropdown Scorecards 2 Dropdown City of Dunedin CIPs & BPIs Dropdown Elements 17…" at bounding box center [130, 359] width 186 height 431
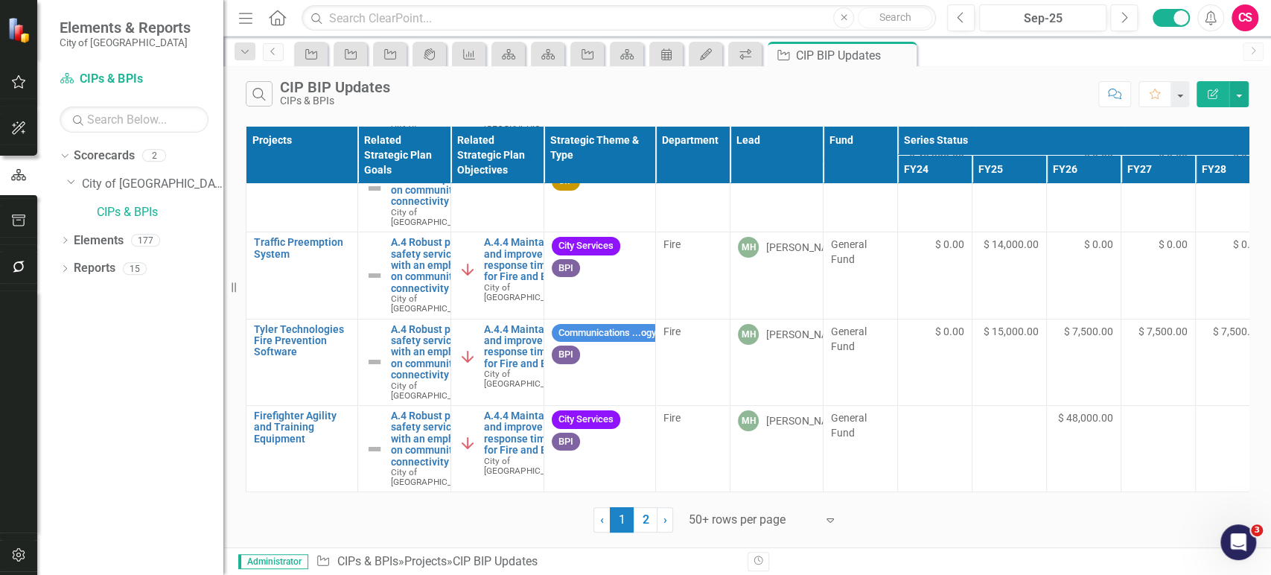
scroll to position [4732, 0]
